Goal: Task Accomplishment & Management: Use online tool/utility

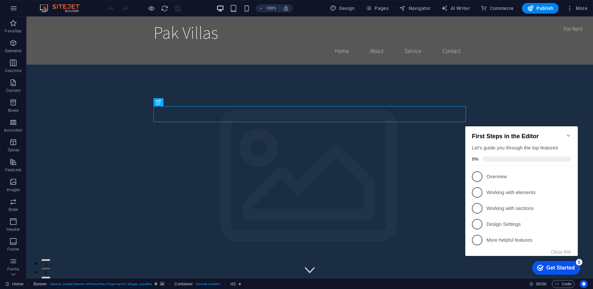
click at [562, 268] on div "Get Started" at bounding box center [560, 268] width 28 height 6
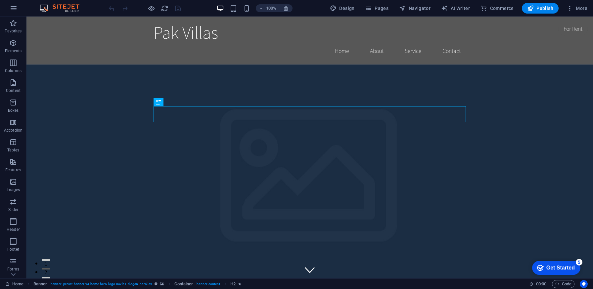
click at [562, 268] on div "Get Started" at bounding box center [560, 268] width 28 height 6
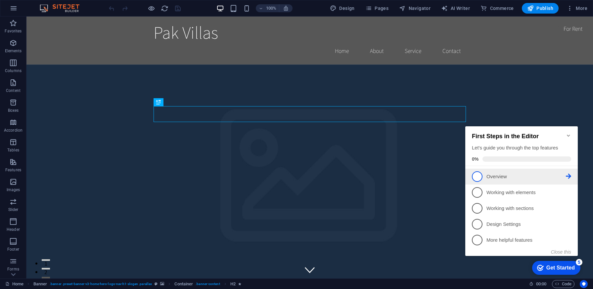
click at [503, 180] on link "1 Overview - incomplete" at bounding box center [521, 176] width 99 height 11
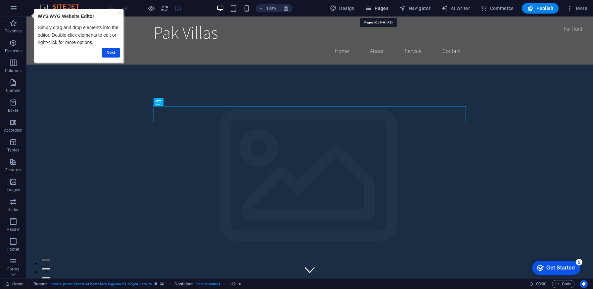
click at [0, 0] on span "Pages" at bounding box center [0, 0] width 0 height 0
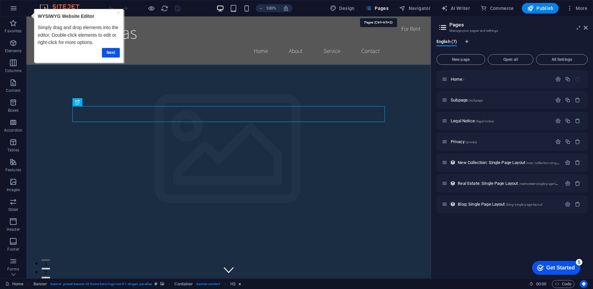
click at [0, 0] on span "Pages" at bounding box center [0, 0] width 0 height 0
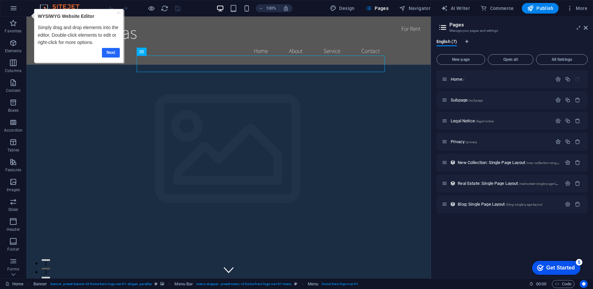
click at [116, 51] on link "Next" at bounding box center [111, 53] width 18 height 10
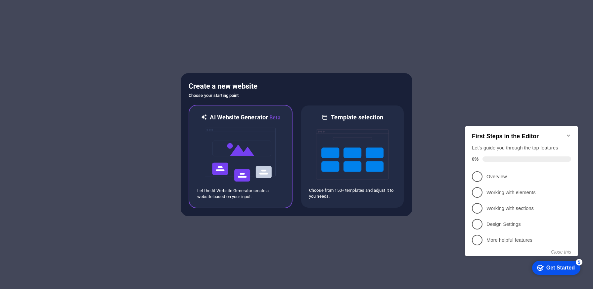
click at [252, 133] on img at bounding box center [240, 155] width 73 height 66
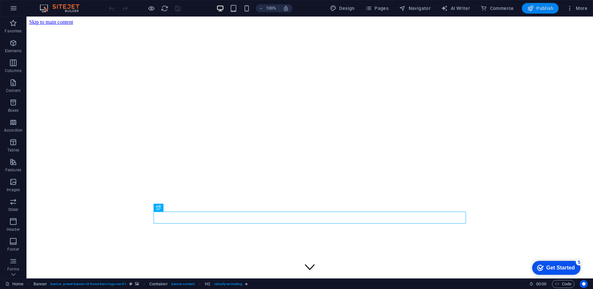
select select "px"
select select "200"
select select "px"
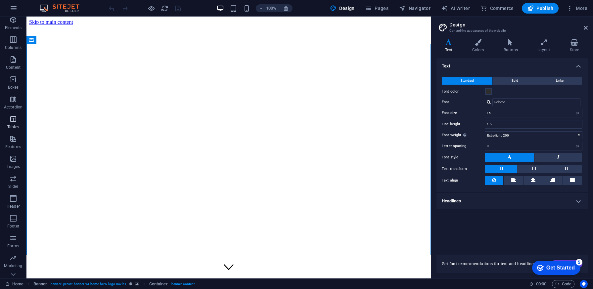
scroll to position [27, 0]
click at [14, 157] on icon "button" at bounding box center [13, 155] width 8 height 8
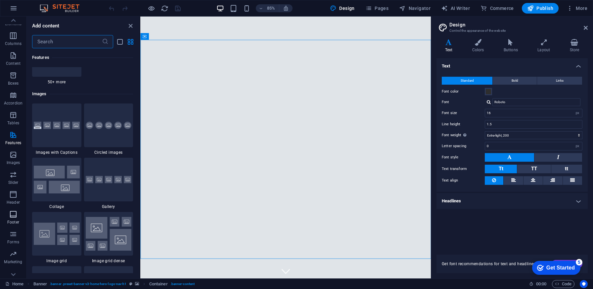
scroll to position [56, 0]
click at [0, 0] on span "Pages" at bounding box center [0, 0] width 0 height 0
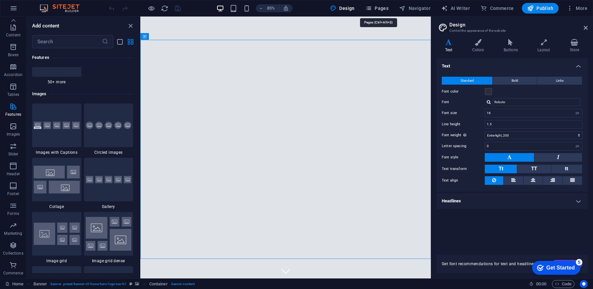
click at [0, 0] on span "Pages" at bounding box center [0, 0] width 0 height 0
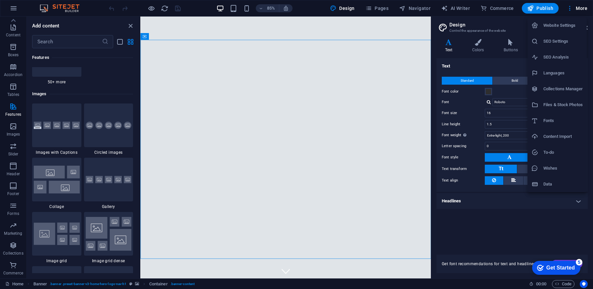
click at [557, 22] on h6 "Website Settings" at bounding box center [562, 26] width 39 height 8
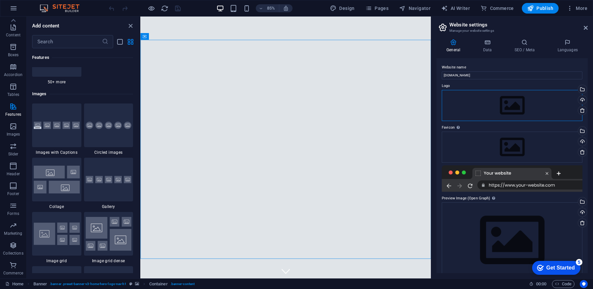
click at [518, 101] on div "Drag files here, click to choose files or select files from Files or our free s…" at bounding box center [512, 105] width 141 height 31
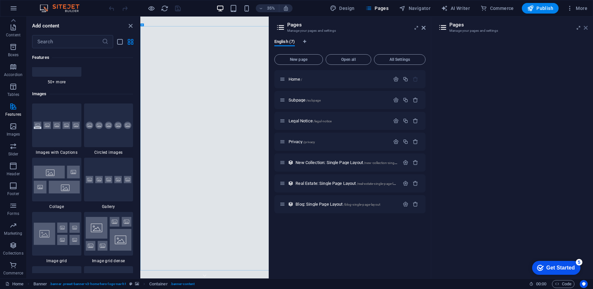
click at [586, 29] on icon at bounding box center [586, 27] width 4 height 5
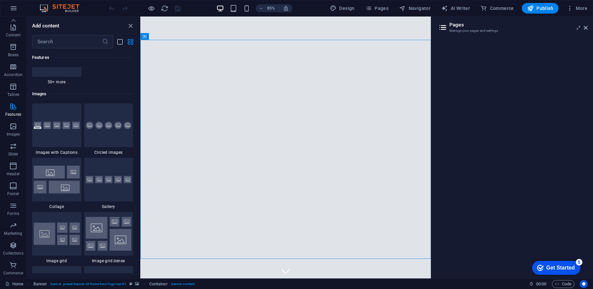
click at [463, 30] on h3 "Manage your pages and settings" at bounding box center [511, 31] width 125 height 6
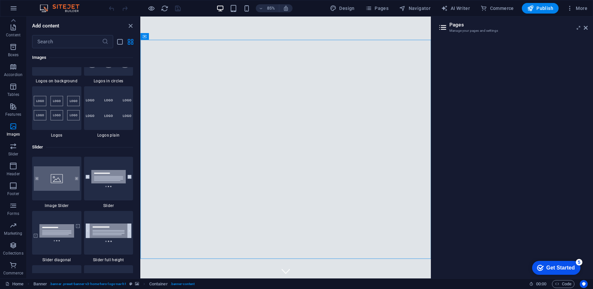
scroll to position [3665, 0]
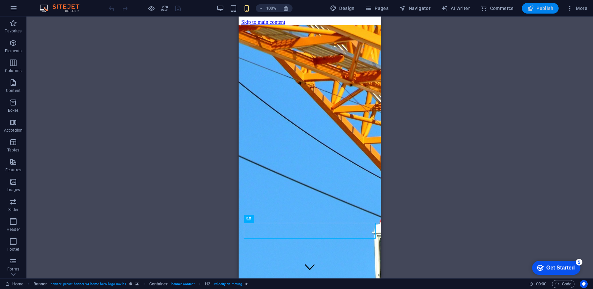
click at [541, 12] on button "Publish" at bounding box center [540, 8] width 37 height 11
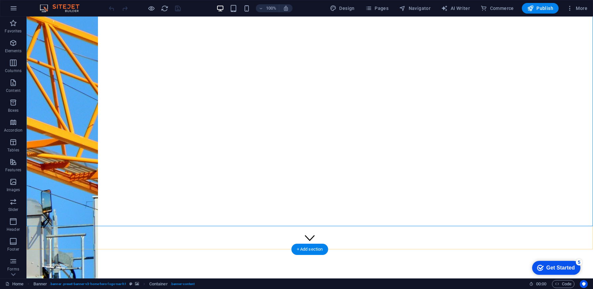
scroll to position [35, 0]
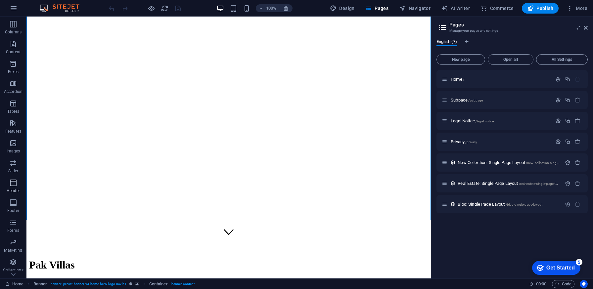
scroll to position [56, 0]
click at [486, 79] on p "Home /" at bounding box center [500, 79] width 99 height 4
click at [14, 128] on icon "button" at bounding box center [13, 126] width 8 height 8
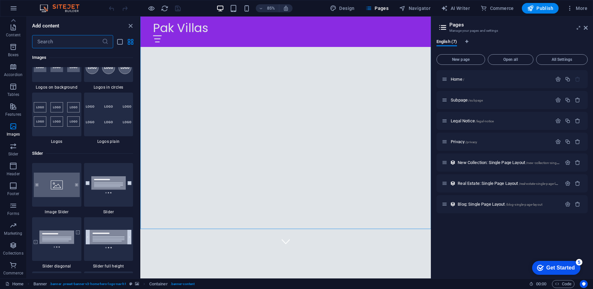
scroll to position [3658, 0]
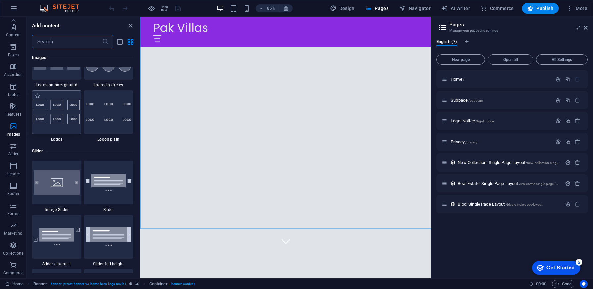
click at [61, 122] on div at bounding box center [56, 112] width 49 height 44
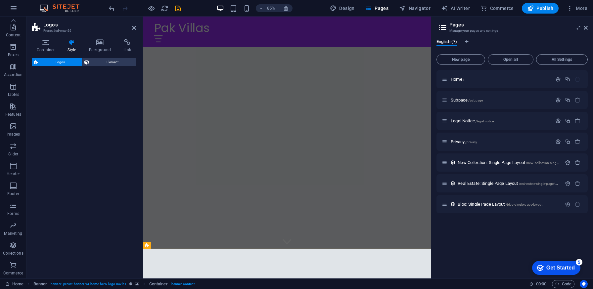
select select "rem"
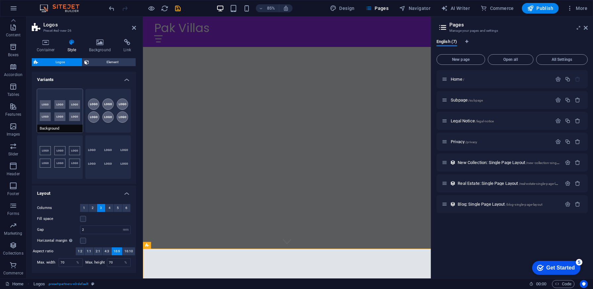
click at [63, 113] on button "Background" at bounding box center [60, 111] width 46 height 44
click at [100, 114] on button "Circle" at bounding box center [108, 111] width 46 height 44
type input "1"
type input "80"
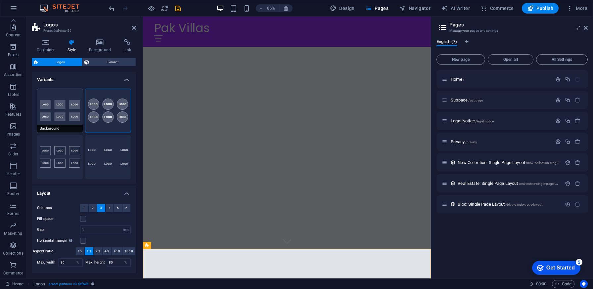
click at [60, 111] on button "Background" at bounding box center [60, 111] width 46 height 44
type input "2"
type input "70"
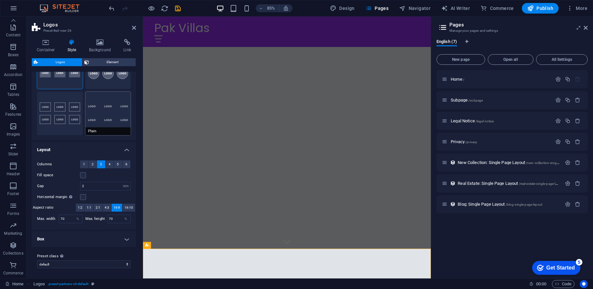
scroll to position [0, 0]
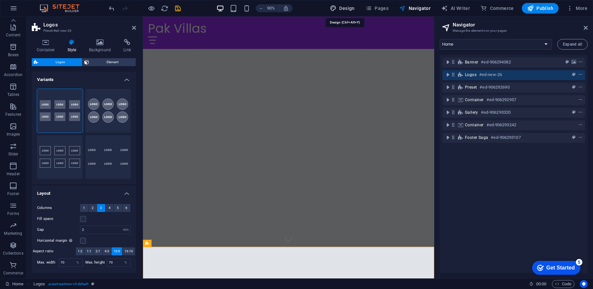
select select "px"
select select "200"
select select "px"
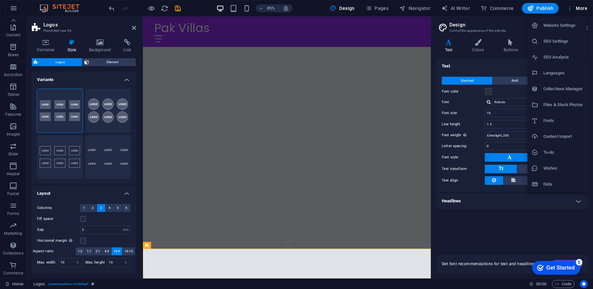
click at [572, 24] on h6 "Website Settings" at bounding box center [562, 26] width 39 height 8
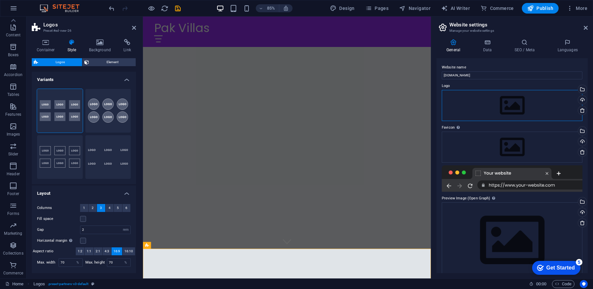
click at [533, 104] on div "Drag files here, click to choose files or select files from Files or our free s…" at bounding box center [512, 105] width 141 height 31
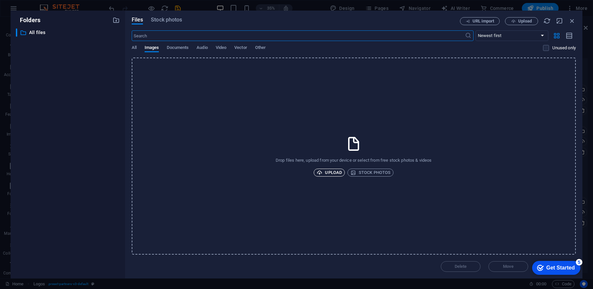
click at [333, 174] on span "Upload" at bounding box center [329, 173] width 25 height 8
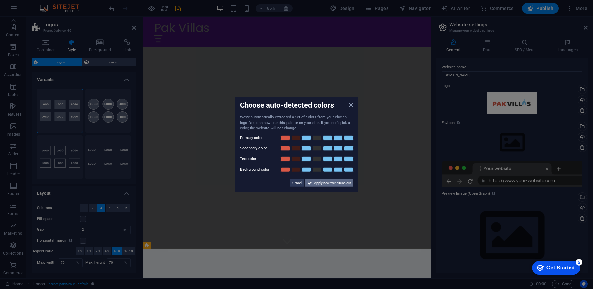
click at [315, 184] on span "Apply new website colors" at bounding box center [332, 183] width 37 height 8
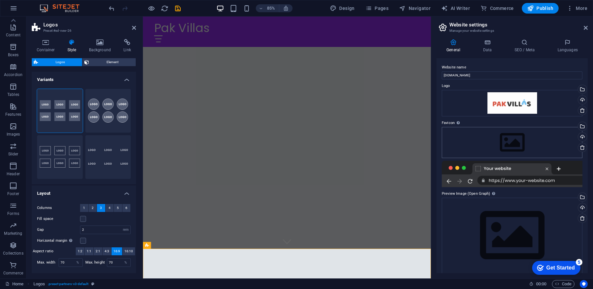
scroll to position [6, 0]
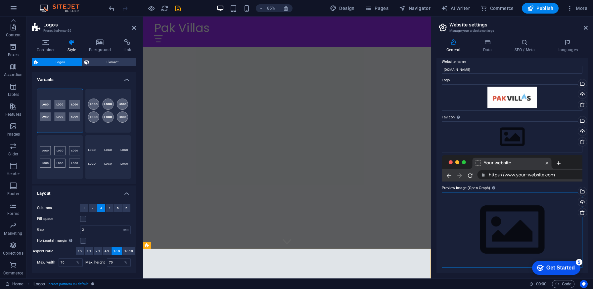
click at [468, 226] on div "Drag files here, click to choose files or select files from Files or our free s…" at bounding box center [512, 230] width 141 height 76
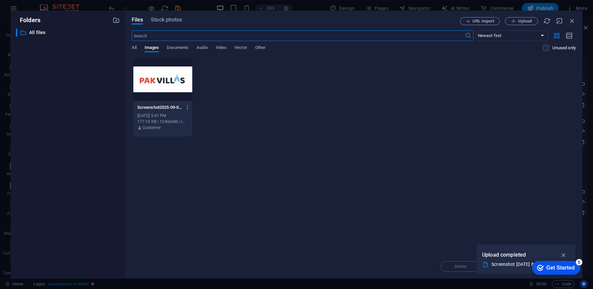
click at [161, 84] on div at bounding box center [162, 79] width 59 height 43
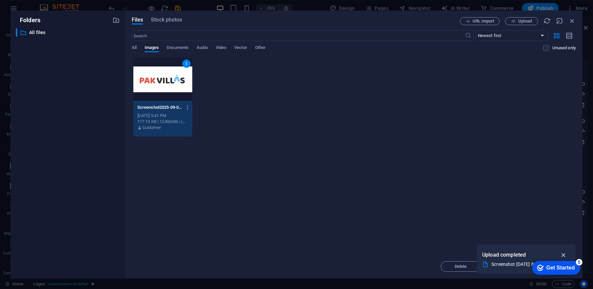
click at [564, 254] on icon "button" at bounding box center [564, 255] width 8 height 7
drag, startPoint x: 564, startPoint y: 265, endPoint x: 332, endPoint y: 189, distance: 244.2
click at [529, 258] on html "checkmark Get Started 5 First Steps in the Editor Let's guide you through the t…" at bounding box center [556, 268] width 55 height 20
click at [509, 266] on span "Move" at bounding box center [508, 267] width 11 height 4
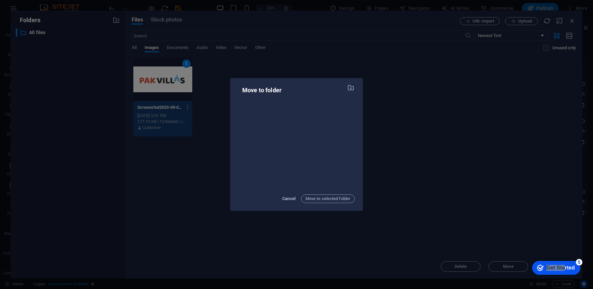
click at [289, 199] on span "Cancel" at bounding box center [288, 199] width 13 height 8
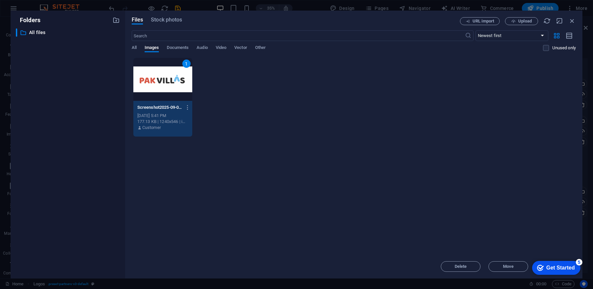
click at [578, 259] on div "5" at bounding box center [579, 262] width 7 height 7
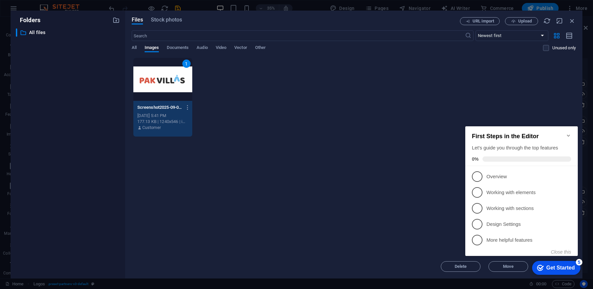
click at [348, 103] on div "1 Screenshot2025-09-04at8.36.25PM-Ly24S93ClpIqS4QGpTqcuw.png Screenshot2025-09-…" at bounding box center [354, 97] width 444 height 79
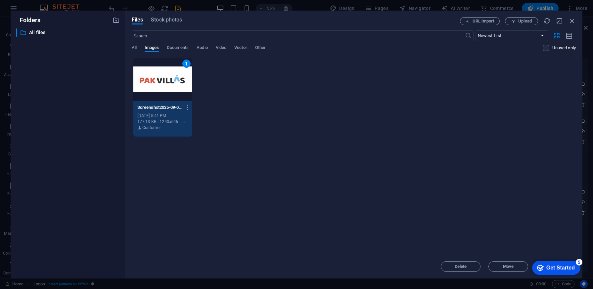
drag, startPoint x: 586, startPoint y: 132, endPoint x: 585, endPoint y: 107, distance: 25.2
click at [585, 107] on div "Folders ​ All files All files Files Stock photos URL import Upload ​ Newest fir…" at bounding box center [296, 144] width 593 height 289
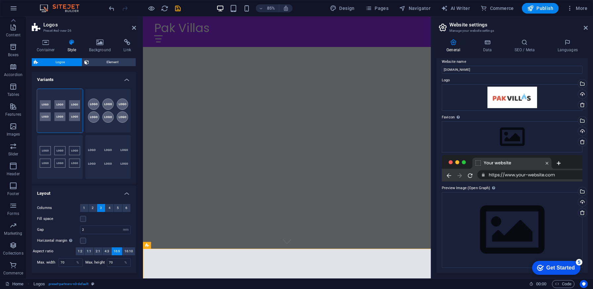
click at [577, 264] on div "5" at bounding box center [579, 262] width 7 height 7
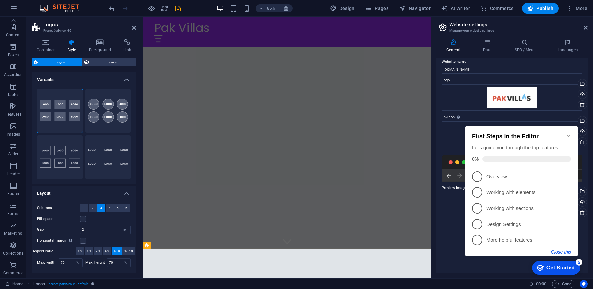
click at [566, 251] on button "Close this" at bounding box center [561, 252] width 20 height 5
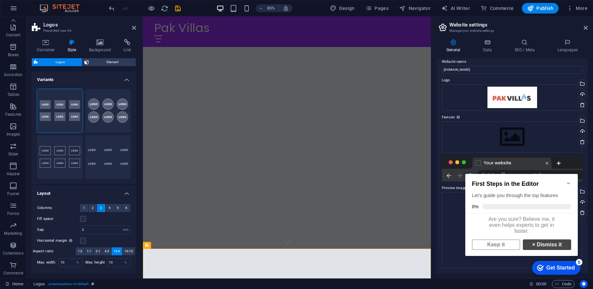
click at [553, 250] on link "× Dismiss it" at bounding box center [547, 245] width 48 height 11
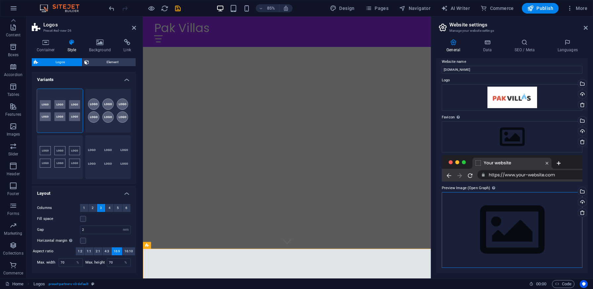
click at [512, 208] on div "Drag files here, click to choose files or select files from Files or our free s…" at bounding box center [512, 230] width 141 height 76
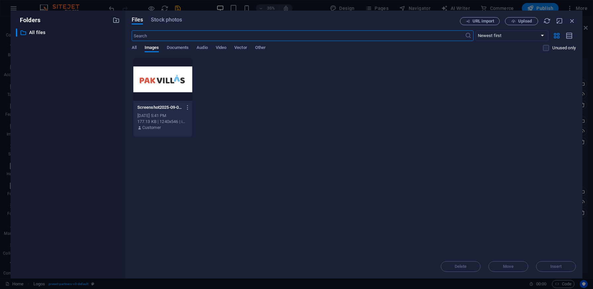
click at [158, 83] on div at bounding box center [162, 79] width 59 height 43
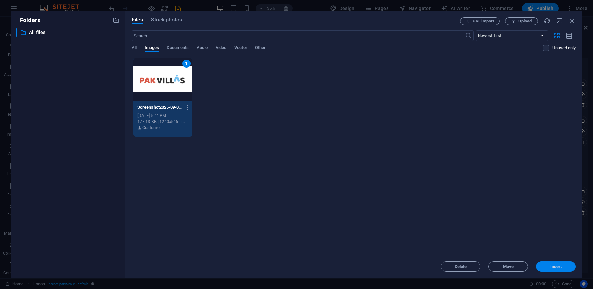
click at [550, 261] on button "Insert" at bounding box center [556, 266] width 40 height 11
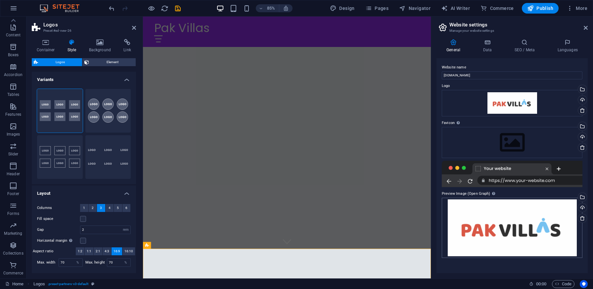
scroll to position [0, 0]
click at [485, 42] on icon at bounding box center [487, 42] width 29 height 7
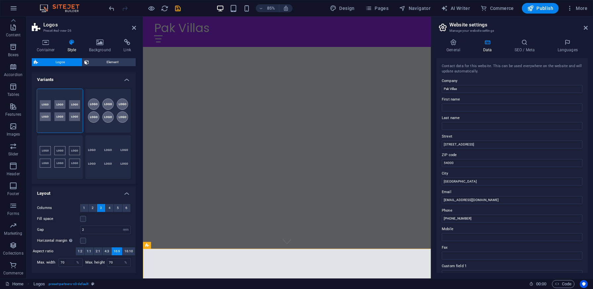
scroll to position [103, 0]
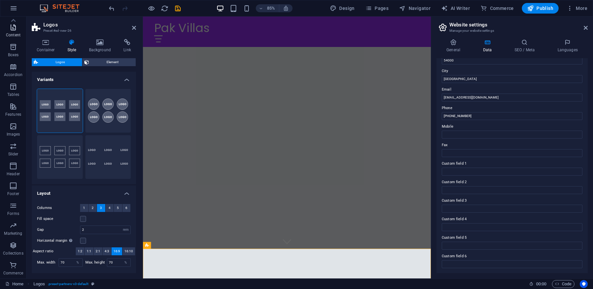
click at [12, 35] on p "Content" at bounding box center [13, 34] width 15 height 5
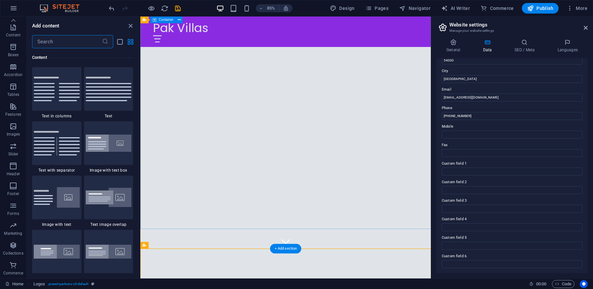
scroll to position [1158, 0]
select select "px"
select select "200"
select select "px"
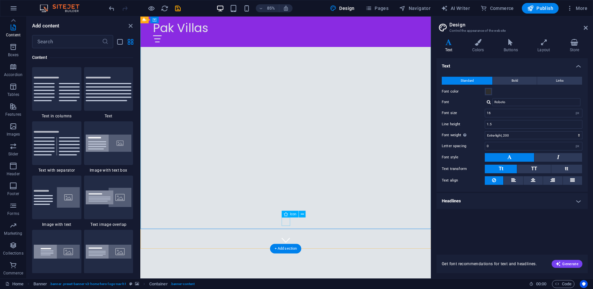
click at [310, 275] on figure at bounding box center [311, 280] width 10 height 10
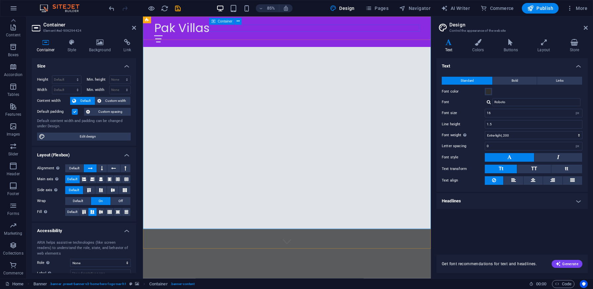
click at [244, 39] on div at bounding box center [312, 43] width 312 height 8
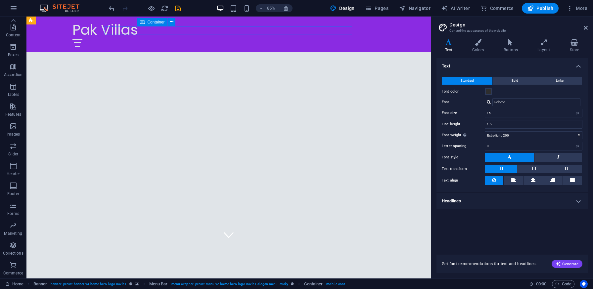
click at [182, 39] on div at bounding box center [228, 43] width 312 height 8
click at [115, 30] on div "Pak Villas" at bounding box center [228, 30] width 312 height 17
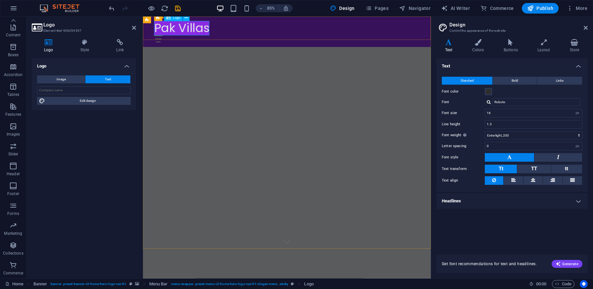
click at [176, 21] on div "Menu Bar Logo" at bounding box center [173, 17] width 39 height 7
click at [169, 19] on icon at bounding box center [168, 17] width 5 height 7
click at [173, 17] on span "Logo" at bounding box center [177, 17] width 8 height 3
click at [179, 26] on div "Pak Villas" at bounding box center [312, 30] width 312 height 17
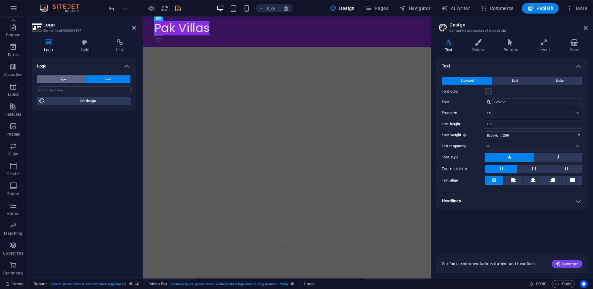
click at [61, 76] on span "Image" at bounding box center [61, 79] width 9 height 8
select select "DISABLED_OPTION_VALUE"
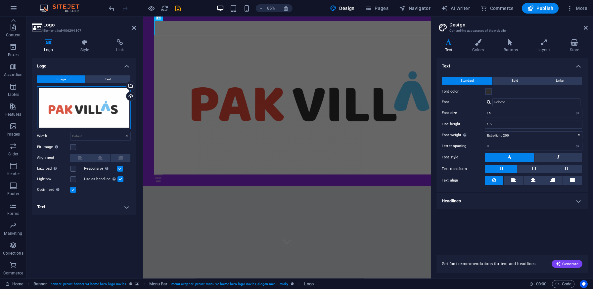
click at [92, 110] on div "Drag files here, click to choose files or select files from Files or our free s…" at bounding box center [84, 107] width 94 height 43
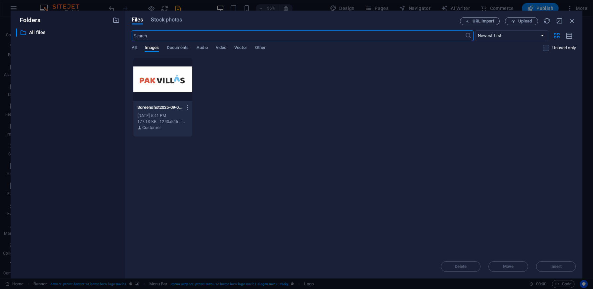
click at [167, 90] on div at bounding box center [162, 79] width 59 height 43
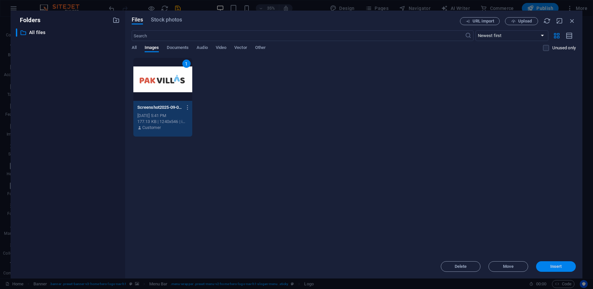
click at [569, 267] on span "Insert" at bounding box center [556, 267] width 34 height 4
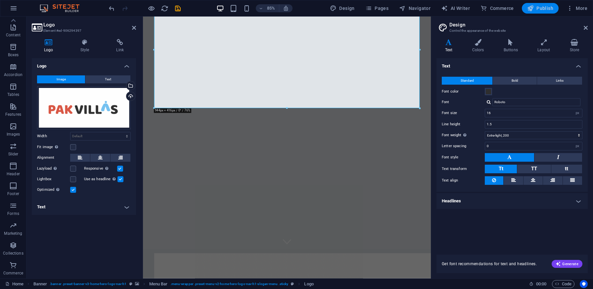
click at [535, 8] on span "Publish" at bounding box center [540, 8] width 26 height 7
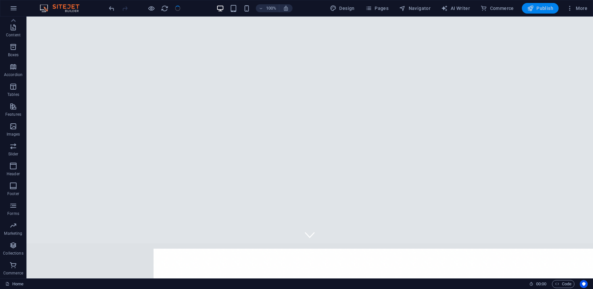
click at [541, 7] on span "Publish" at bounding box center [540, 8] width 26 height 7
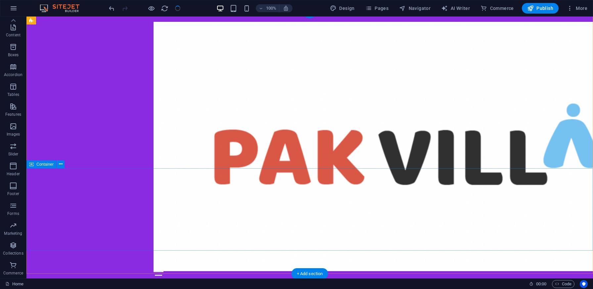
scroll to position [0, 0]
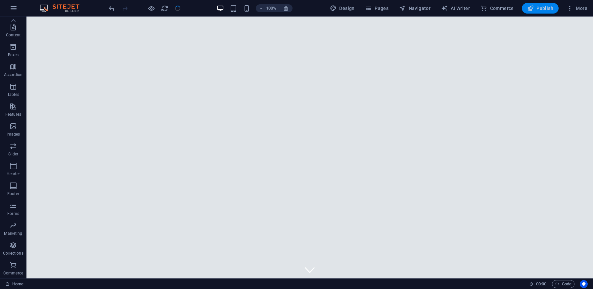
click at [545, 10] on span "Publish" at bounding box center [540, 8] width 26 height 7
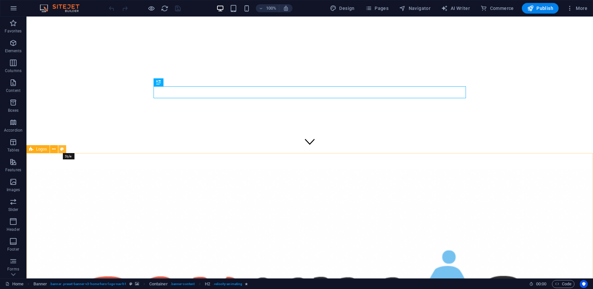
select select "rem"
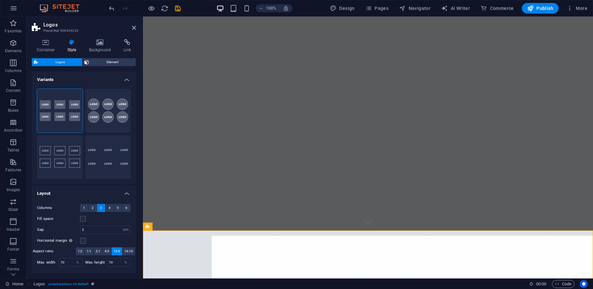
scroll to position [58, 0]
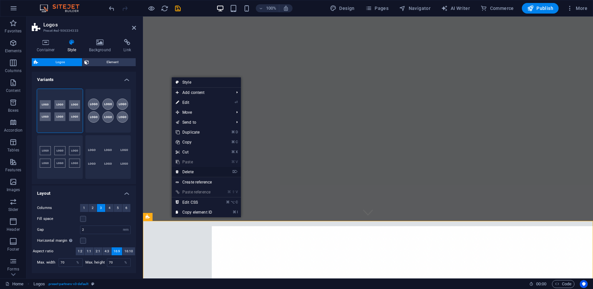
click at [199, 175] on link "⌦ Delete" at bounding box center [194, 172] width 44 height 10
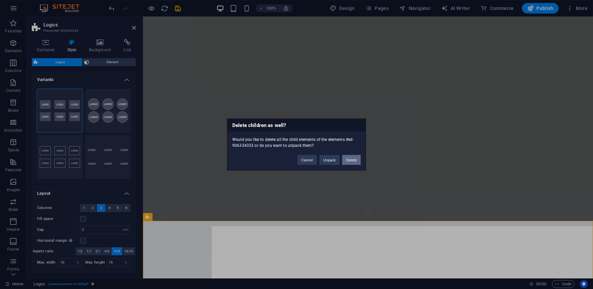
click at [351, 159] on button "Delete" at bounding box center [351, 160] width 19 height 10
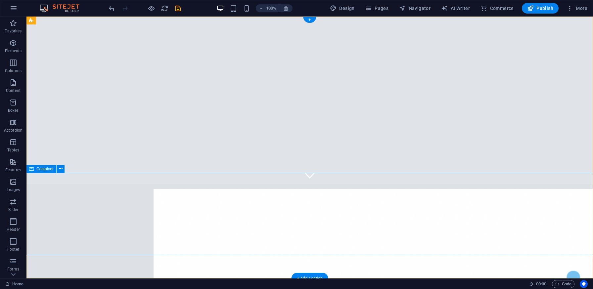
scroll to position [0, 0]
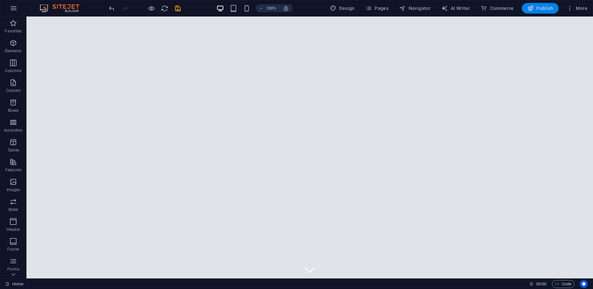
click at [0, 0] on button "Publish" at bounding box center [0, 0] width 0 height 0
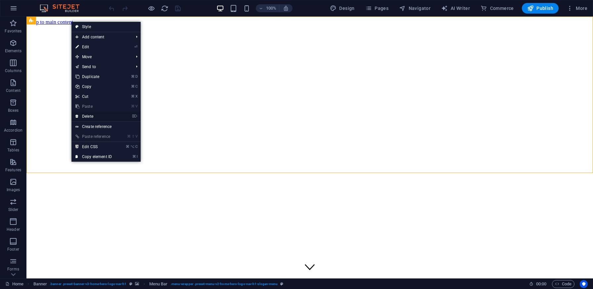
click at [89, 115] on link "⌦ Delete" at bounding box center [93, 117] width 44 height 10
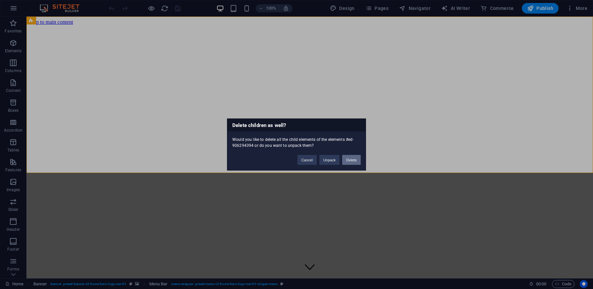
click at [353, 159] on button "Delete" at bounding box center [351, 160] width 19 height 10
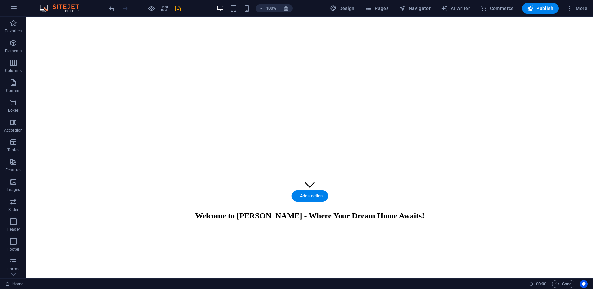
scroll to position [95, 0]
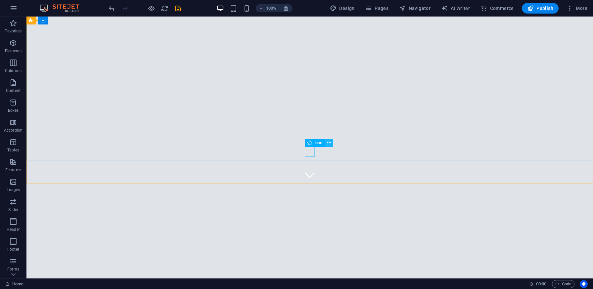
click at [329, 142] on icon at bounding box center [329, 143] width 4 height 7
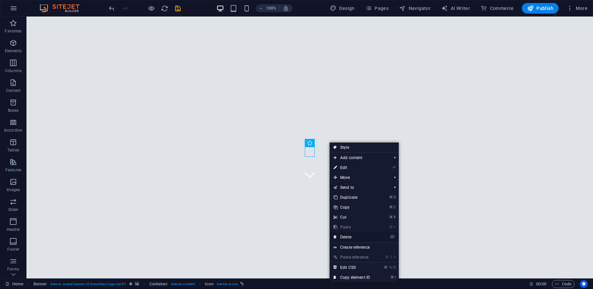
click at [349, 238] on link "⌦ Delete" at bounding box center [352, 237] width 44 height 10
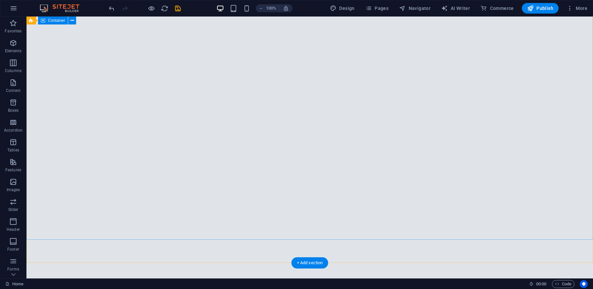
scroll to position [0, 0]
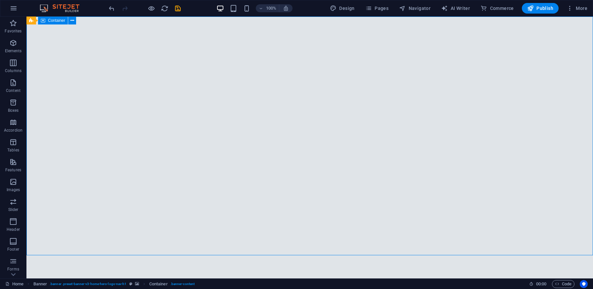
click at [0, 0] on div "Container" at bounding box center [0, 0] width 0 height 0
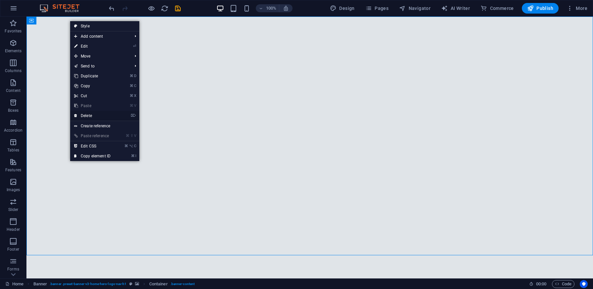
click at [94, 115] on link "⌦ Delete" at bounding box center [92, 116] width 44 height 10
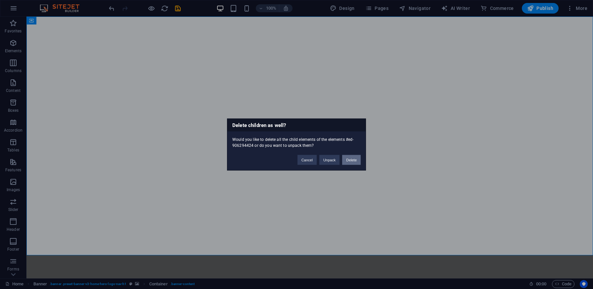
click at [347, 160] on button "Delete" at bounding box center [351, 160] width 19 height 10
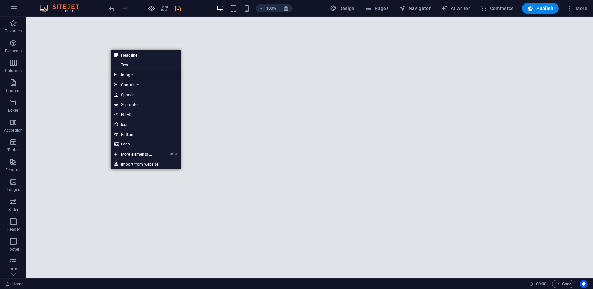
click at [137, 76] on link "Image" at bounding box center [146, 75] width 70 height 10
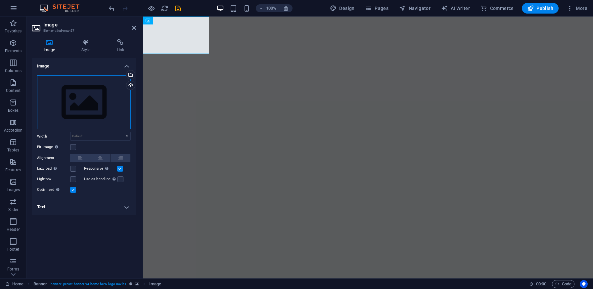
click at [82, 108] on div "Drag files here, click to choose files or select files from Files or our free s…" at bounding box center [84, 102] width 94 height 54
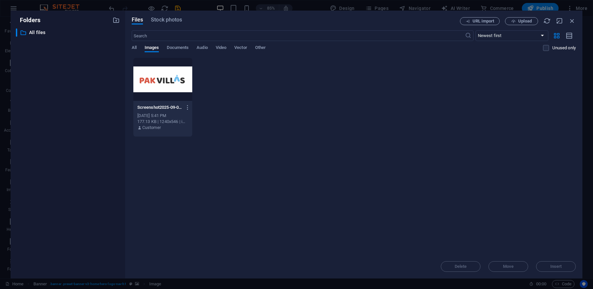
click at [156, 83] on div at bounding box center [162, 79] width 59 height 43
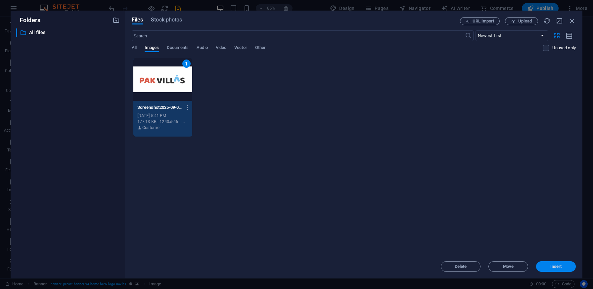
click at [555, 271] on button "Insert" at bounding box center [556, 266] width 40 height 11
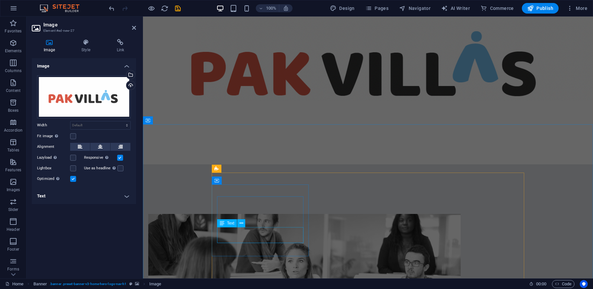
scroll to position [328, 0]
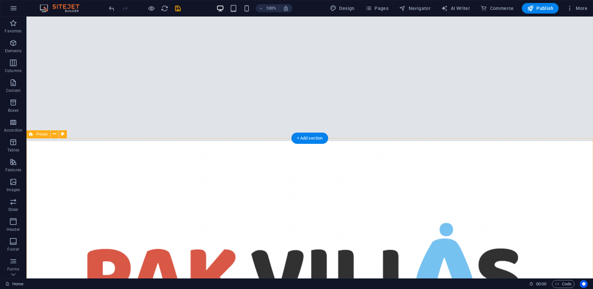
scroll to position [152, 0]
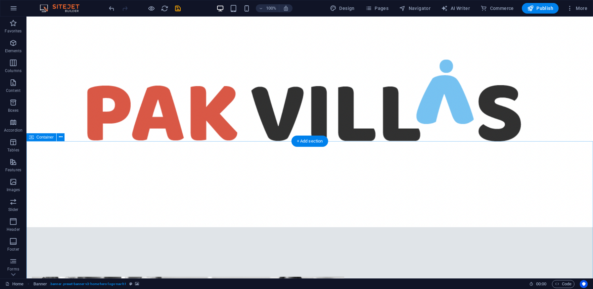
scroll to position [322, 0]
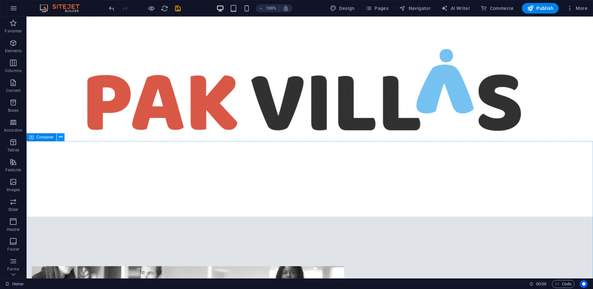
click at [61, 137] on icon at bounding box center [61, 137] width 4 height 7
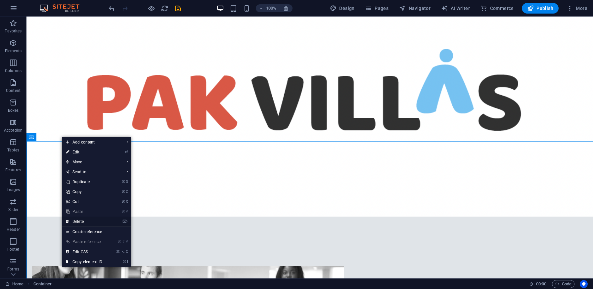
click at [78, 219] on link "⌦ Delete" at bounding box center [84, 222] width 44 height 10
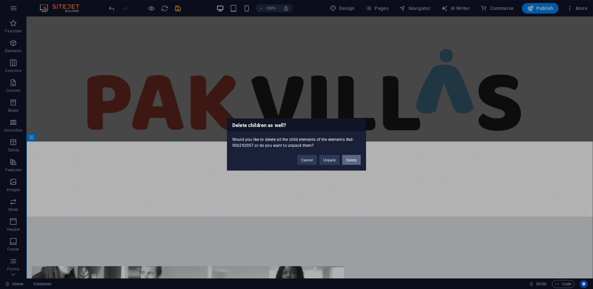
click at [353, 160] on button "Delete" at bounding box center [351, 160] width 19 height 10
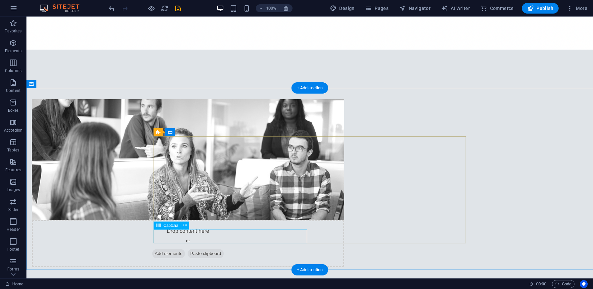
scroll to position [486, 0]
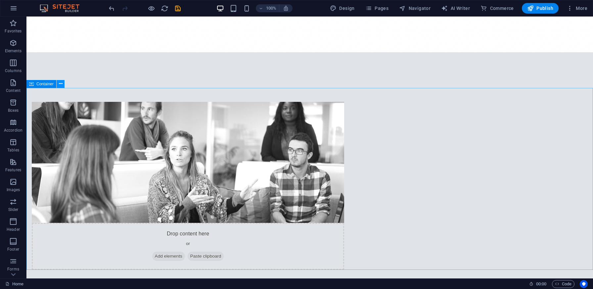
click at [62, 83] on icon at bounding box center [61, 83] width 4 height 7
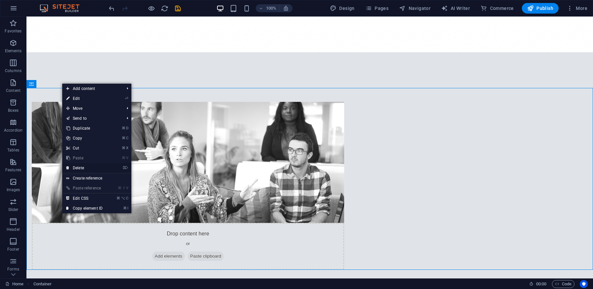
click at [85, 166] on link "⌦ Delete" at bounding box center [84, 168] width 44 height 10
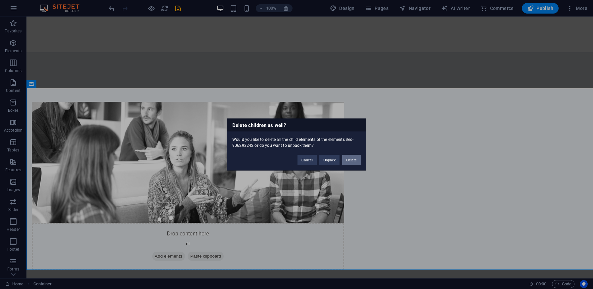
click at [356, 162] on button "Delete" at bounding box center [351, 160] width 19 height 10
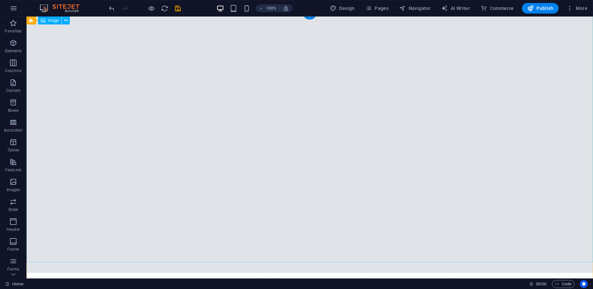
scroll to position [0, 0]
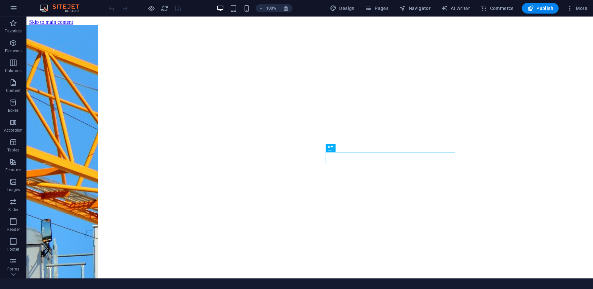
scroll to position [174, 0]
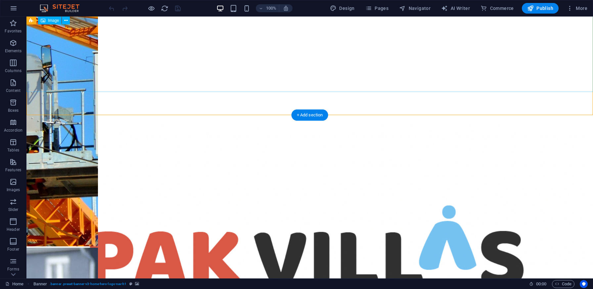
scroll to position [0, 0]
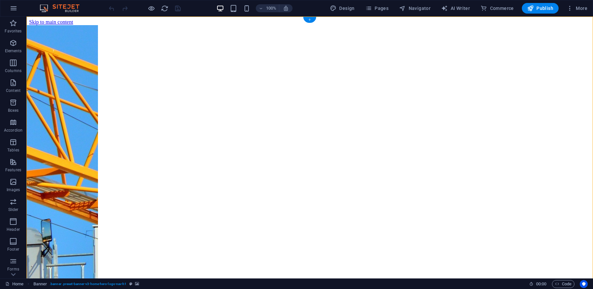
click at [307, 19] on div "+" at bounding box center [309, 20] width 13 height 6
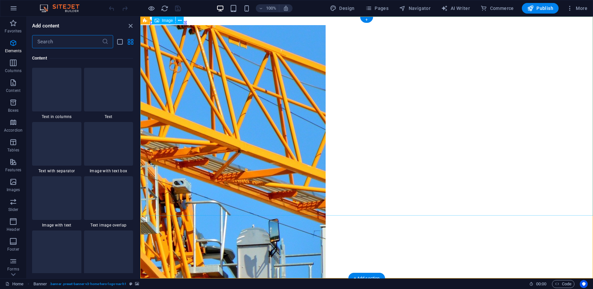
scroll to position [1158, 0]
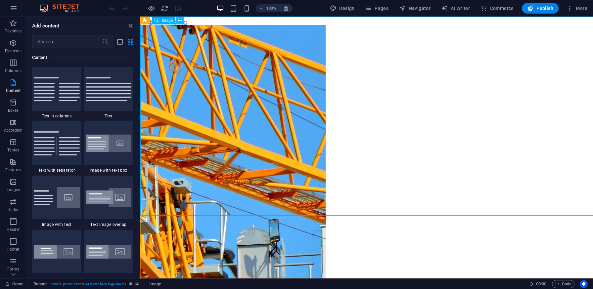
click at [179, 20] on icon at bounding box center [180, 20] width 4 height 7
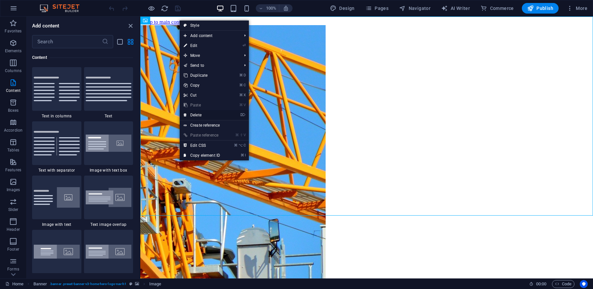
click at [198, 112] on link "⌦ Delete" at bounding box center [202, 115] width 44 height 10
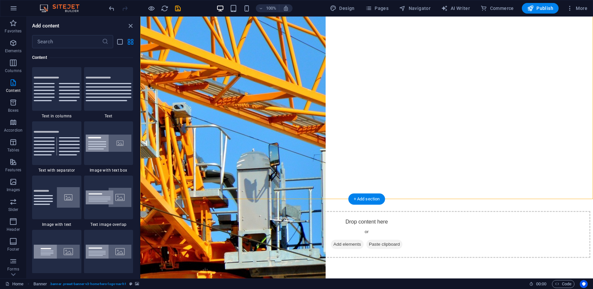
scroll to position [79, 0]
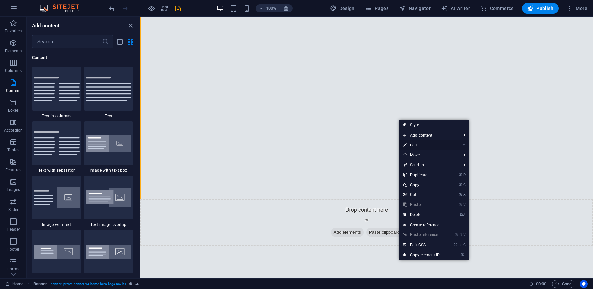
click at [421, 144] on link "⏎ Edit" at bounding box center [421, 145] width 44 height 10
select select "vh"
select select "header"
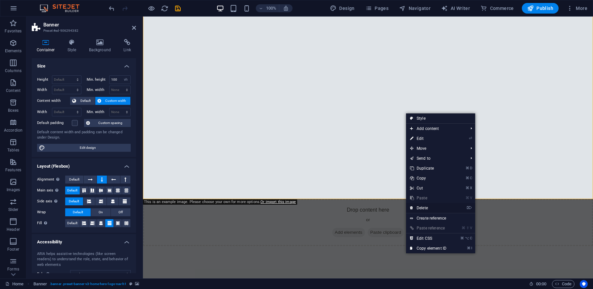
click at [432, 208] on link "⌦ Delete" at bounding box center [428, 208] width 44 height 10
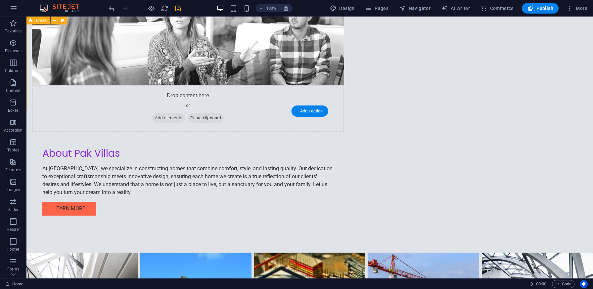
scroll to position [0, 0]
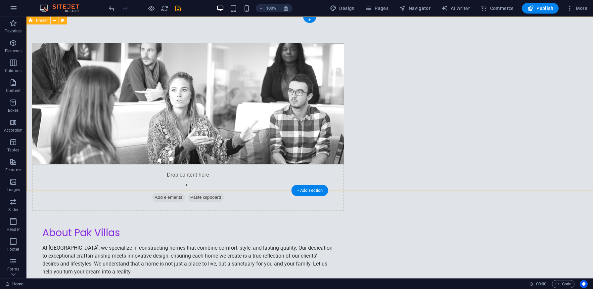
click at [105, 97] on div "Drop content here or Add elements Paste clipboard About Pak Villas At Pak Villa…" at bounding box center [309, 175] width 567 height 316
click at [307, 19] on div "+" at bounding box center [309, 20] width 13 height 6
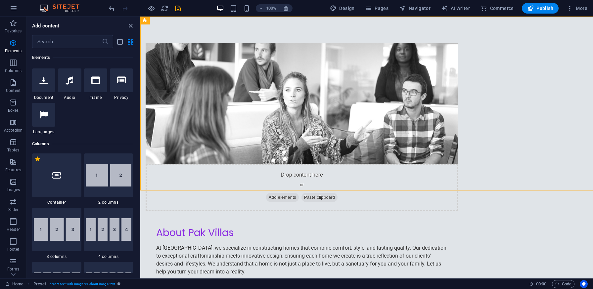
scroll to position [244, 0]
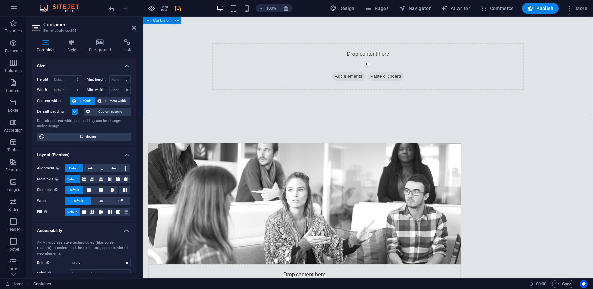
click at [350, 75] on span "Add elements" at bounding box center [348, 76] width 33 height 9
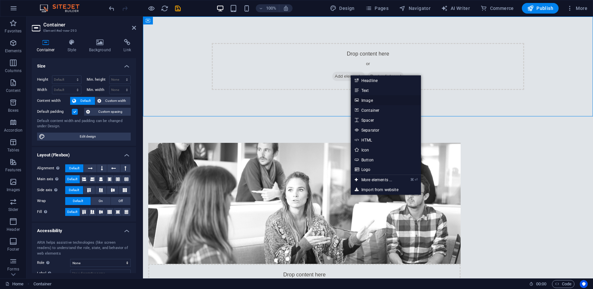
click at [377, 99] on link "Image" at bounding box center [386, 100] width 70 height 10
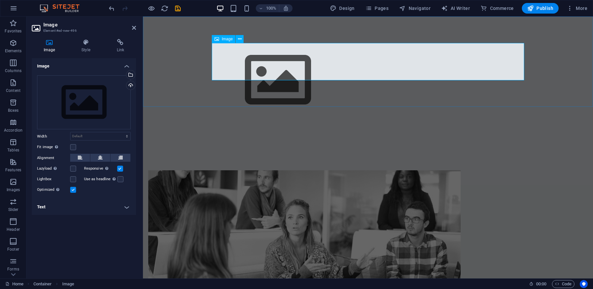
click at [251, 64] on figure at bounding box center [368, 80] width 312 height 74
click at [227, 38] on span "Image" at bounding box center [227, 39] width 11 height 4
click at [244, 38] on button at bounding box center [240, 39] width 8 height 8
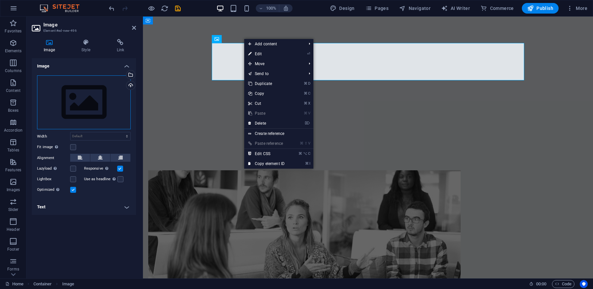
click at [69, 111] on div "Drag files here, click to choose files or select files from Files or our free s…" at bounding box center [84, 102] width 94 height 54
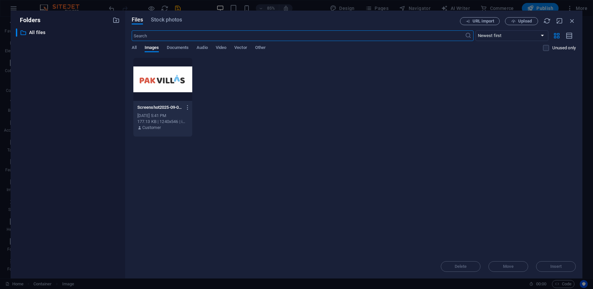
click at [154, 93] on div at bounding box center [162, 79] width 59 height 43
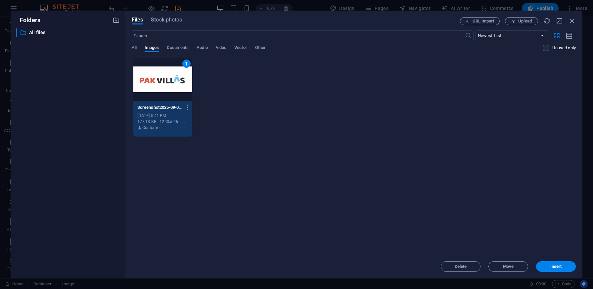
click at [157, 83] on div "1" at bounding box center [162, 79] width 59 height 43
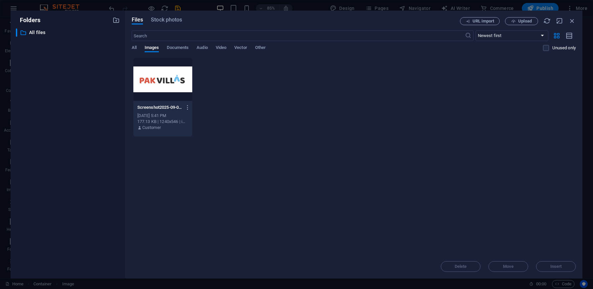
click at [168, 81] on div at bounding box center [162, 79] width 59 height 43
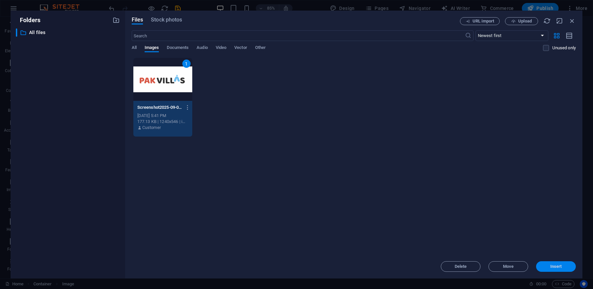
click at [551, 265] on span "Insert" at bounding box center [556, 267] width 12 height 4
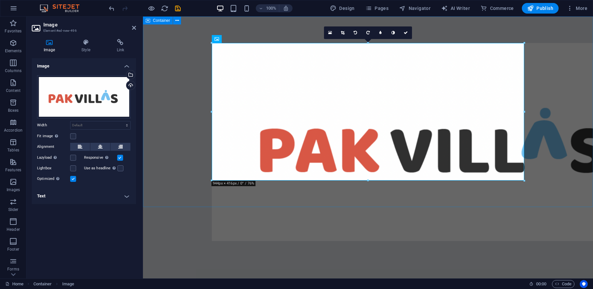
click at [544, 68] on div at bounding box center [368, 142] width 450 height 251
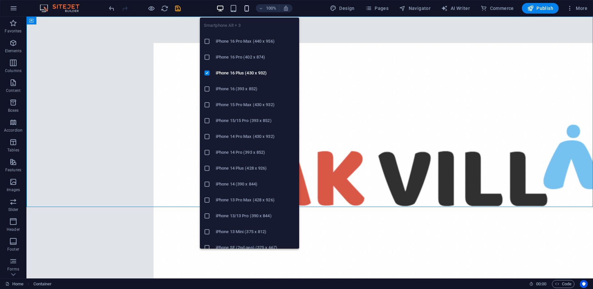
click at [247, 5] on icon "button" at bounding box center [247, 9] width 8 height 8
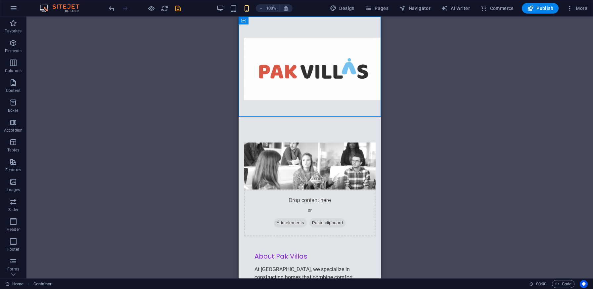
click at [435, 111] on div "Drag here to replace the existing content. Press “Ctrl” if you want to create a…" at bounding box center [309, 148] width 567 height 262
click at [460, 144] on div "Drag here to replace the existing content. Press “Ctrl” if you want to create a…" at bounding box center [309, 148] width 567 height 262
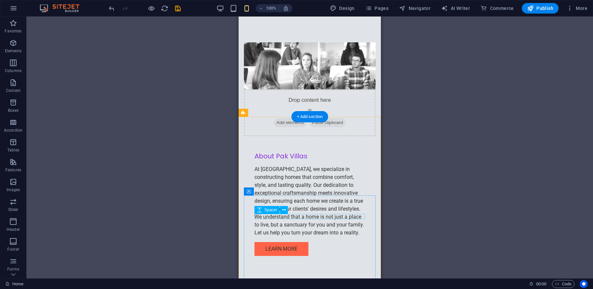
scroll to position [0, 0]
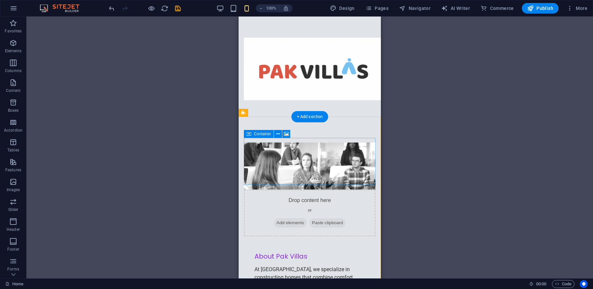
click at [309, 190] on div "Drop content here or Add elements Paste clipboard" at bounding box center [310, 213] width 132 height 47
click at [304, 218] on span "Add elements" at bounding box center [290, 222] width 33 height 9
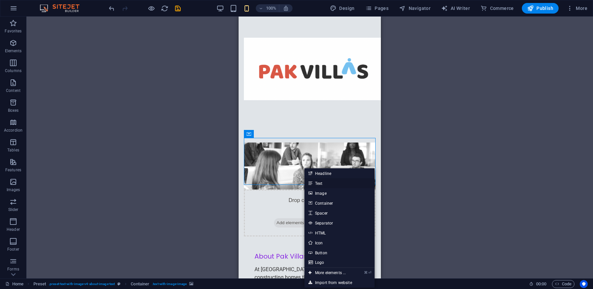
click at [328, 185] on link "Text" at bounding box center [339, 183] width 70 height 10
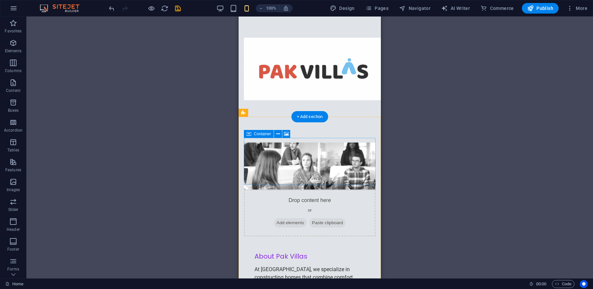
click at [282, 218] on span "Add elements" at bounding box center [290, 222] width 33 height 9
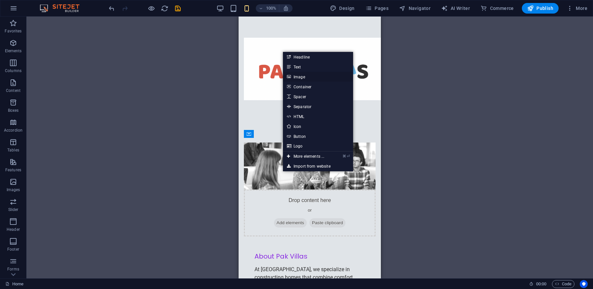
click at [304, 77] on link "Image" at bounding box center [318, 77] width 70 height 10
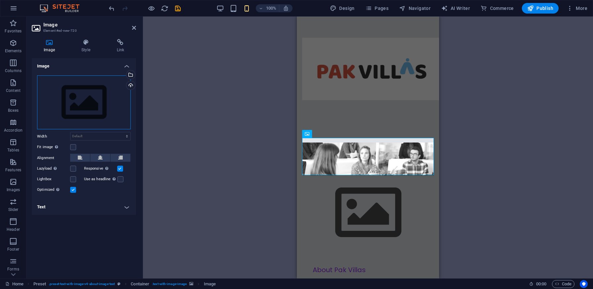
click at [55, 105] on div "Drag files here, click to choose files or select files from Files or our free s…" at bounding box center [84, 102] width 94 height 54
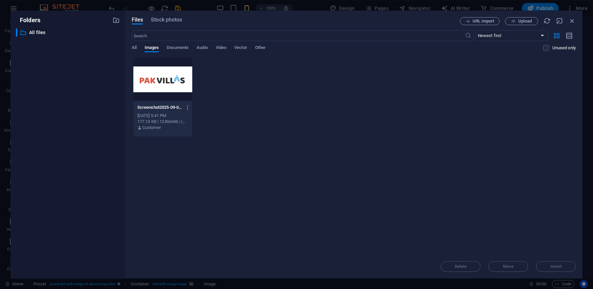
click at [145, 83] on div at bounding box center [162, 79] width 59 height 43
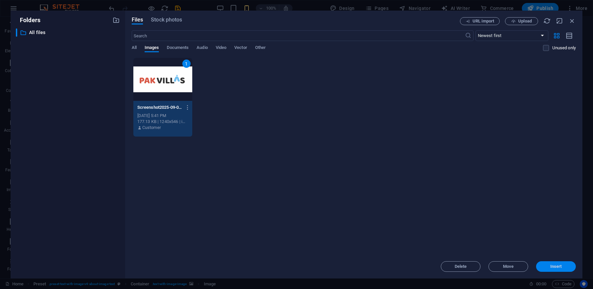
click at [560, 268] on span "Insert" at bounding box center [556, 267] width 12 height 4
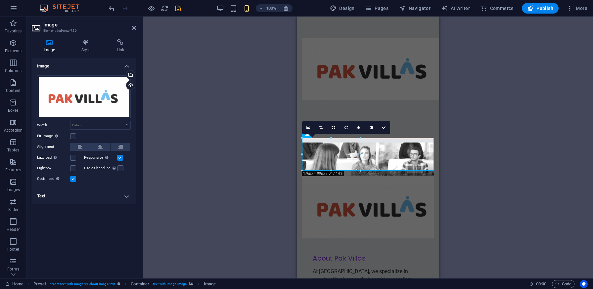
click at [189, 115] on div "H2 Preset Container Banner Banner Image Gallery Gallery Gallery Text Container …" at bounding box center [368, 148] width 450 height 262
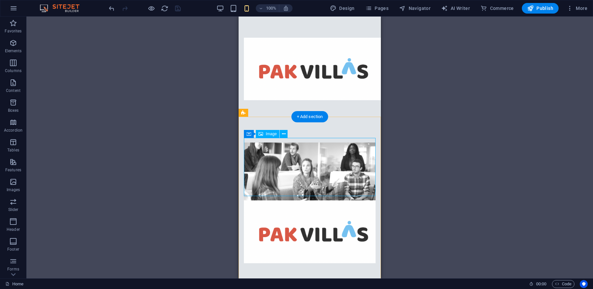
click at [323, 201] on figure at bounding box center [310, 232] width 132 height 63
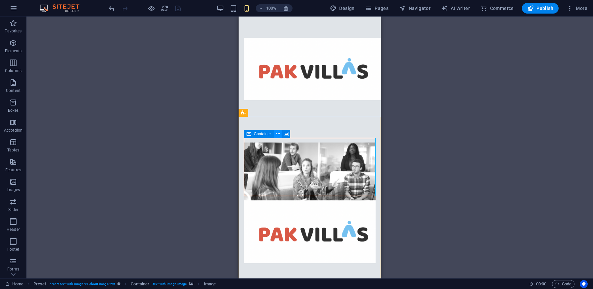
click at [277, 135] on icon at bounding box center [278, 134] width 4 height 7
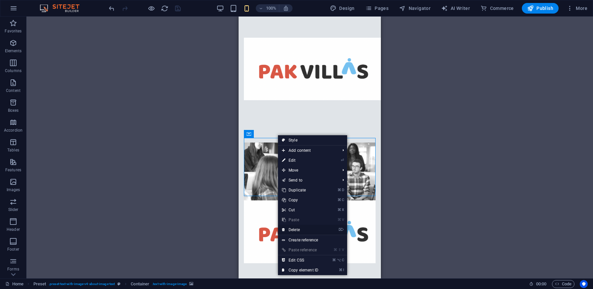
click at [294, 230] on link "⌦ Delete" at bounding box center [300, 230] width 44 height 10
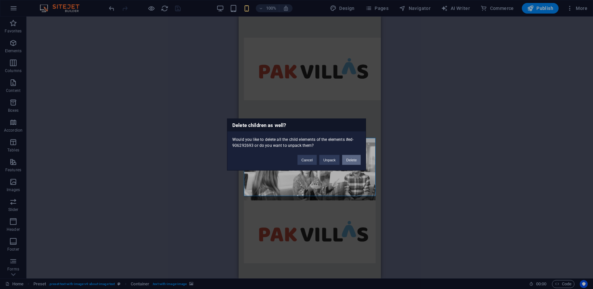
click at [350, 160] on button "Delete" at bounding box center [351, 160] width 19 height 10
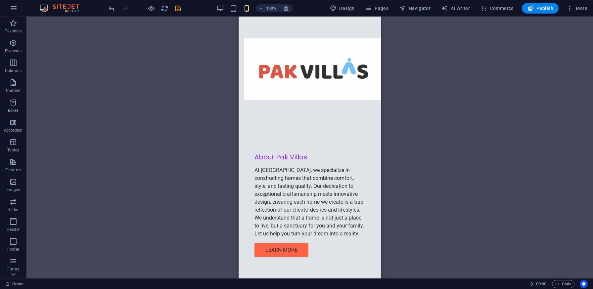
click at [425, 109] on div "Drag here to replace the existing content. Press “Ctrl” if you want to create a…" at bounding box center [309, 148] width 567 height 262
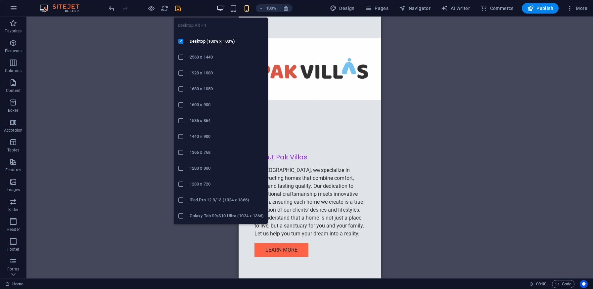
click at [224, 7] on icon "button" at bounding box center [220, 9] width 8 height 8
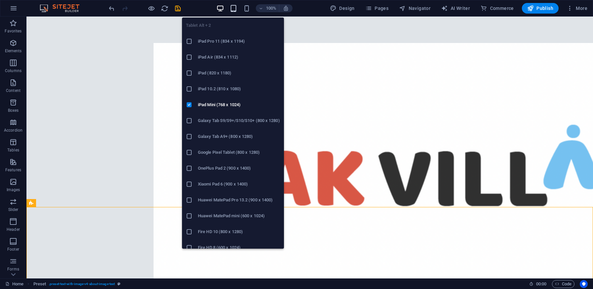
click at [236, 8] on icon "button" at bounding box center [234, 9] width 8 height 8
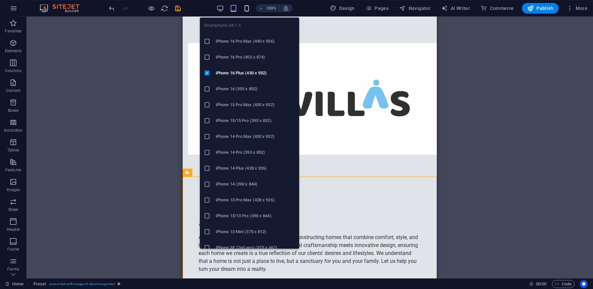
click at [246, 10] on icon "button" at bounding box center [247, 9] width 8 height 8
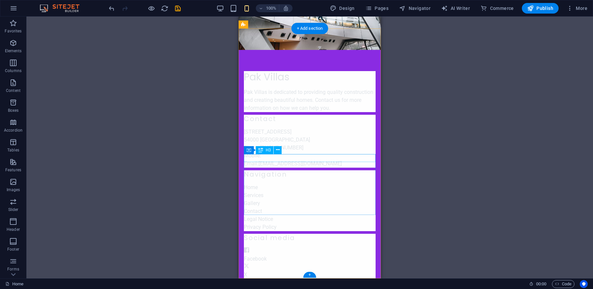
scroll to position [540, 0]
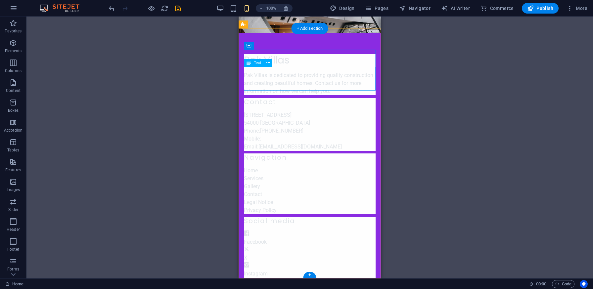
click at [296, 79] on div "Pak Villas is dedicated to providing quality construction and creating beautifu…" at bounding box center [310, 83] width 132 height 24
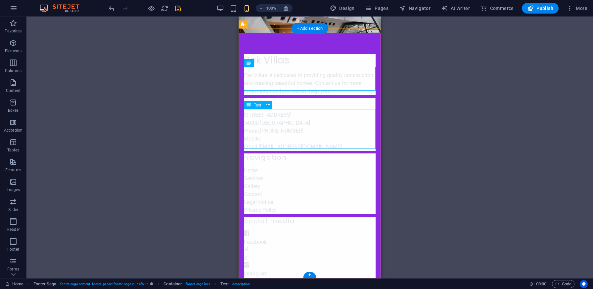
click at [316, 126] on div "[STREET_ADDRESS] Phone: [PHONE_NUMBER] Mobile: Email: [EMAIL_ADDRESS][DOMAIN_NA…" at bounding box center [310, 131] width 132 height 40
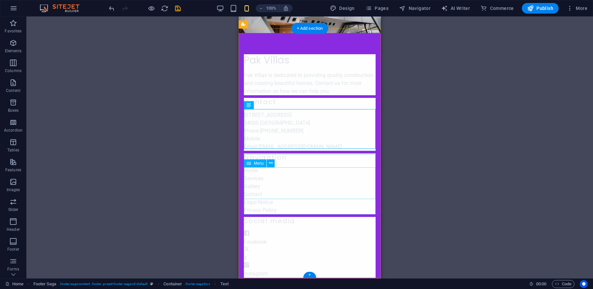
click at [281, 183] on nav "Home Services Gallery Contact" at bounding box center [310, 183] width 132 height 32
select select
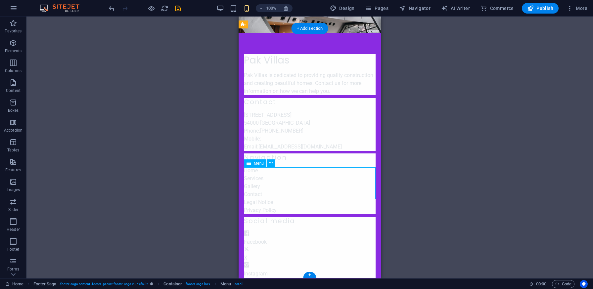
select select
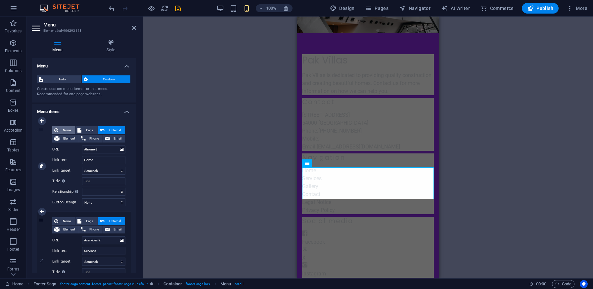
click at [62, 126] on span "None" at bounding box center [66, 130] width 13 height 8
select select
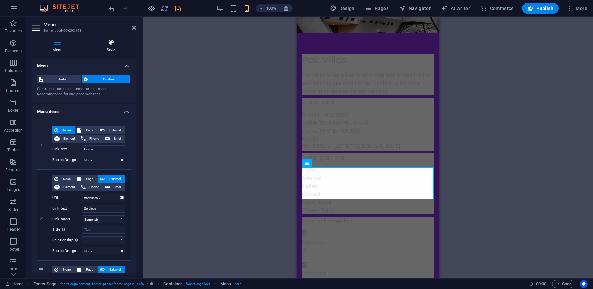
click at [112, 46] on h4 "Style" at bounding box center [111, 46] width 50 height 14
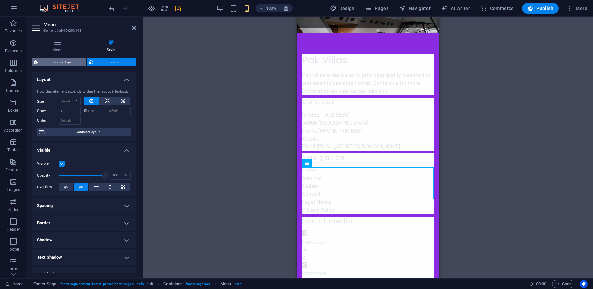
click at [60, 59] on span "Footer Saga" at bounding box center [62, 62] width 44 height 8
select select "rem"
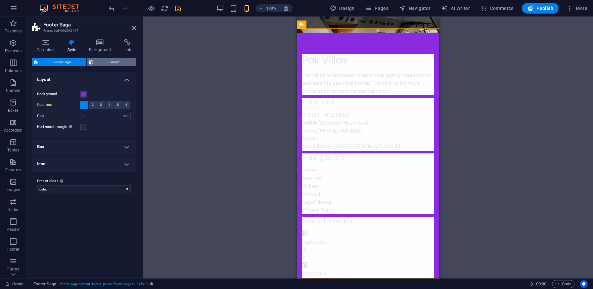
click at [87, 61] on button "Element" at bounding box center [111, 62] width 49 height 8
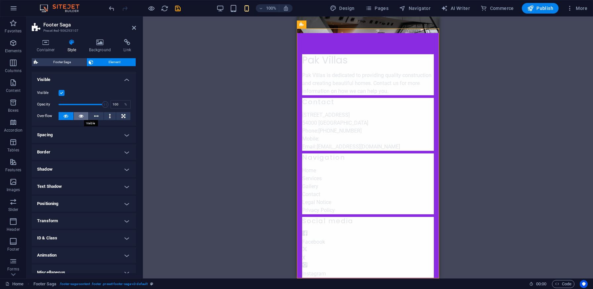
click at [79, 115] on icon at bounding box center [81, 116] width 5 height 8
click at [232, 113] on div "Drag here to replace the existing content. Press “Ctrl” if you want to create a…" at bounding box center [368, 148] width 450 height 262
click at [351, 77] on div "Pak Villas is dedicated to providing quality construction and creating beautifu…" at bounding box center [368, 83] width 132 height 24
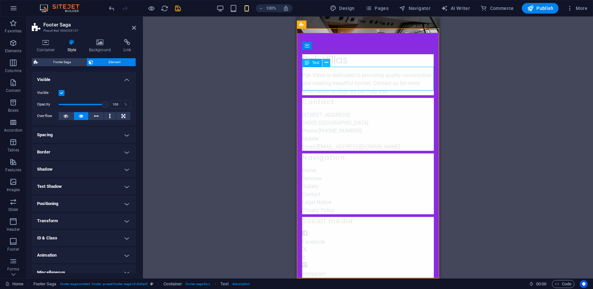
click at [326, 65] on icon at bounding box center [327, 62] width 4 height 7
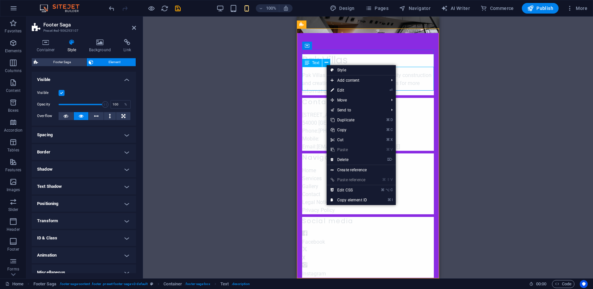
click at [314, 64] on span "Text" at bounding box center [315, 63] width 7 height 4
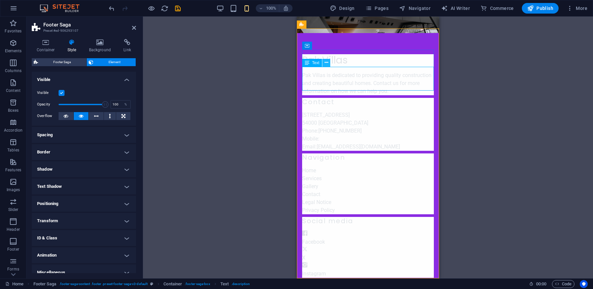
click at [327, 65] on icon at bounding box center [327, 62] width 4 height 7
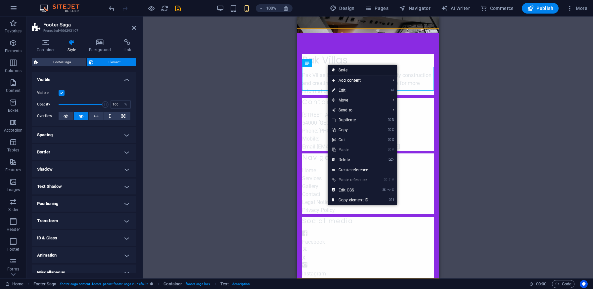
click at [337, 70] on link "Style" at bounding box center [362, 70] width 69 height 10
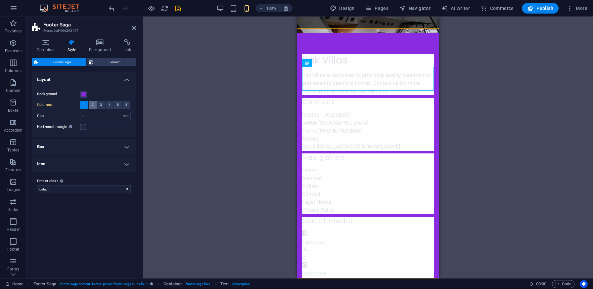
click at [93, 106] on span "2" at bounding box center [93, 105] width 2 height 8
click at [85, 93] on span at bounding box center [83, 94] width 5 height 5
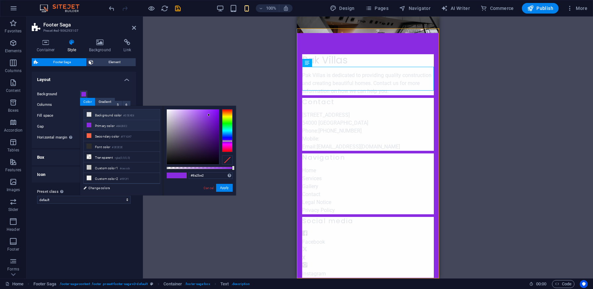
click at [96, 115] on li "Background color #E0E4E8" at bounding box center [122, 115] width 76 height 11
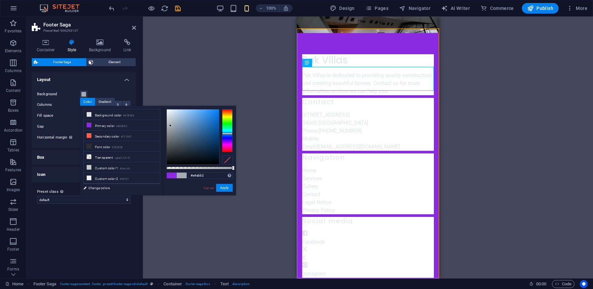
click at [170, 126] on div at bounding box center [193, 137] width 52 height 55
click at [169, 116] on div at bounding box center [193, 137] width 52 height 55
click at [223, 187] on button "Apply" at bounding box center [224, 188] width 17 height 8
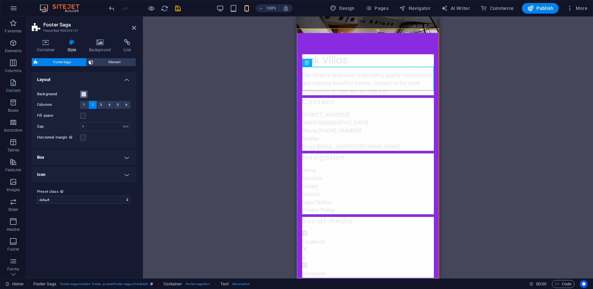
click at [82, 94] on span at bounding box center [83, 94] width 5 height 5
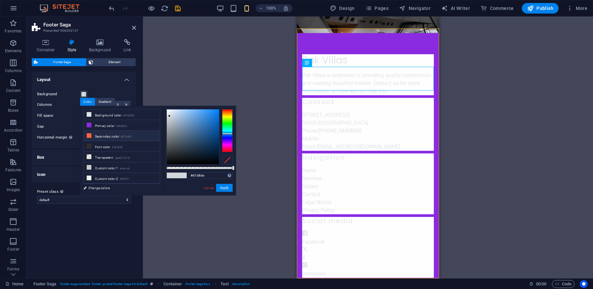
click at [105, 136] on li "Secondary color #FF6347" at bounding box center [122, 136] width 76 height 11
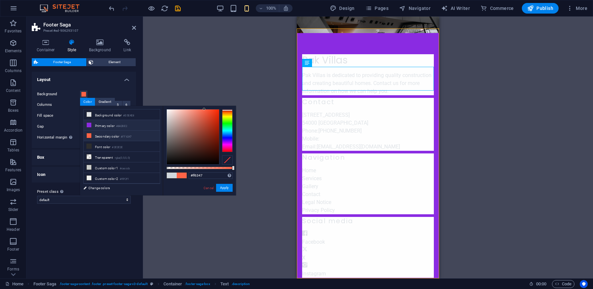
click at [105, 124] on li "Primary color #8A2BE2" at bounding box center [122, 125] width 76 height 11
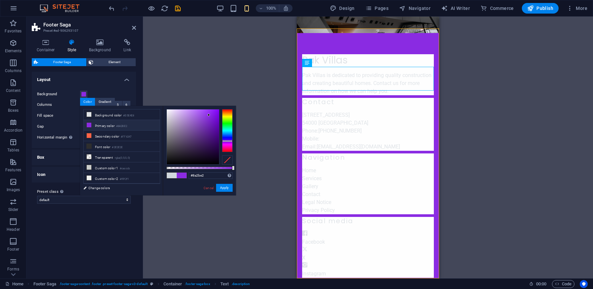
type input "#eae7ec"
click at [167, 113] on div at bounding box center [193, 137] width 52 height 55
click at [223, 186] on button "Apply" at bounding box center [224, 188] width 17 height 8
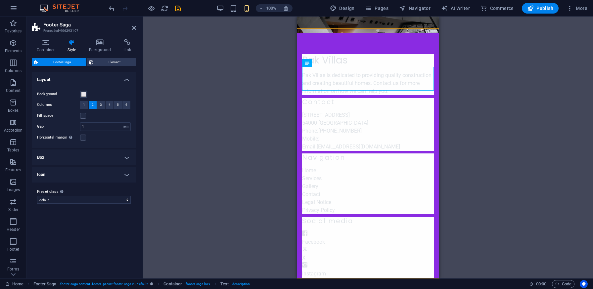
click at [172, 126] on div "Drag here to replace the existing content. Press “Ctrl” if you want to create a…" at bounding box center [368, 148] width 450 height 262
click at [349, 42] on icon at bounding box center [350, 46] width 5 height 8
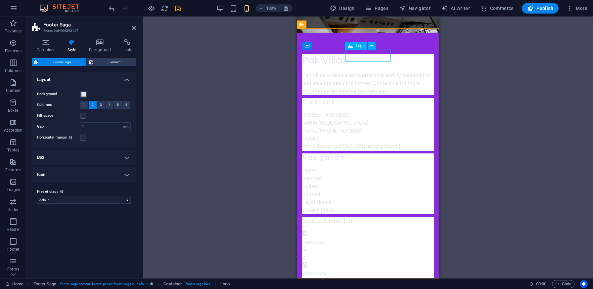
click at [319, 36] on div "Pak Villas Pak Villas is dedicated to providing quality construction and creati…" at bounding box center [368, 166] width 142 height 266
click at [343, 24] on icon at bounding box center [344, 24] width 4 height 7
click at [339, 24] on button at bounding box center [335, 25] width 8 height 8
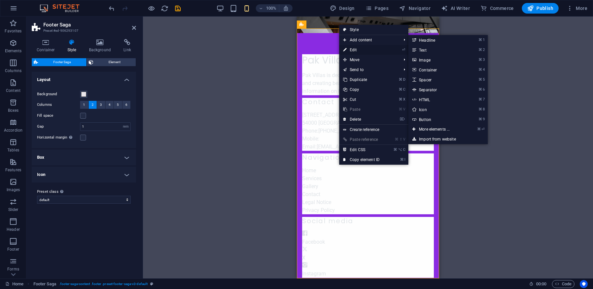
click at [353, 49] on link "⏎ Edit" at bounding box center [361, 50] width 44 height 10
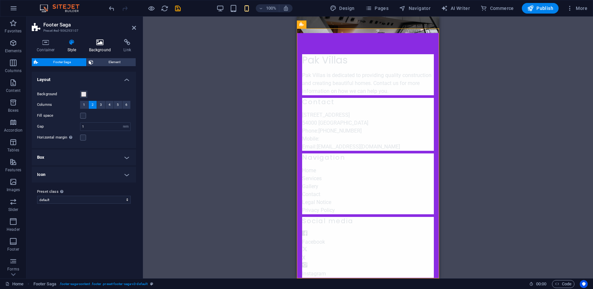
click at [104, 48] on h4 "Background" at bounding box center [101, 46] width 35 height 14
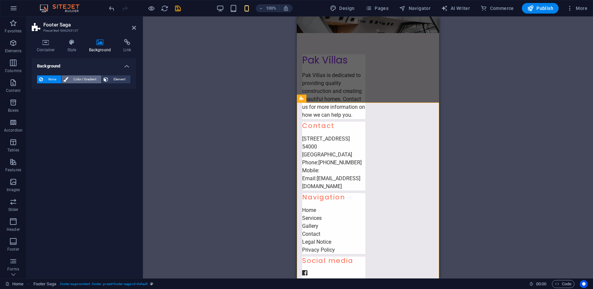
click at [69, 77] on button "Color / Gradient" at bounding box center [82, 79] width 40 height 8
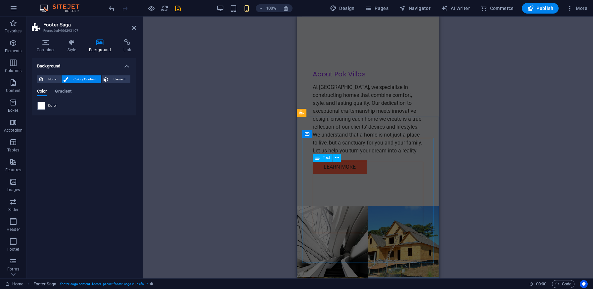
scroll to position [0, 0]
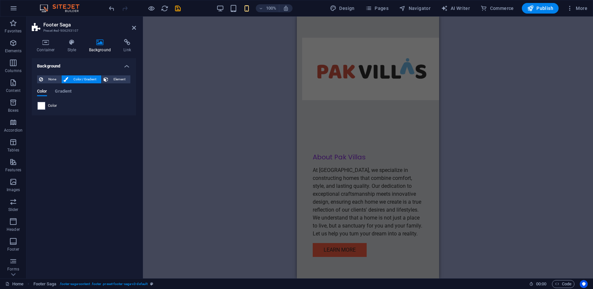
click at [514, 97] on div "Drag here to replace the existing content. Press “Ctrl” if you want to create a…" at bounding box center [368, 148] width 450 height 262
click at [538, 10] on span "Publish" at bounding box center [540, 8] width 26 height 7
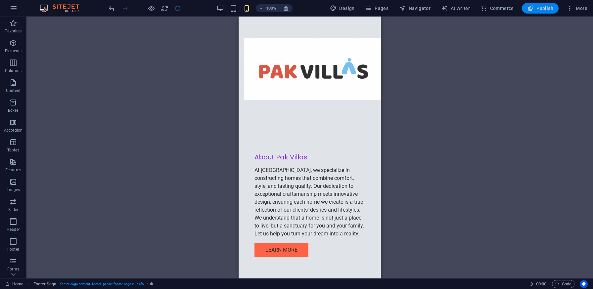
scroll to position [466, 0]
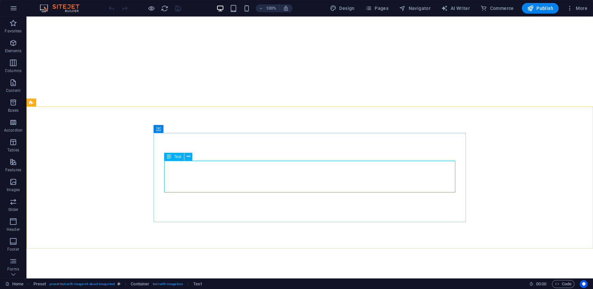
click at [178, 157] on span "Text" at bounding box center [177, 157] width 7 height 4
click at [189, 157] on icon at bounding box center [189, 156] width 4 height 7
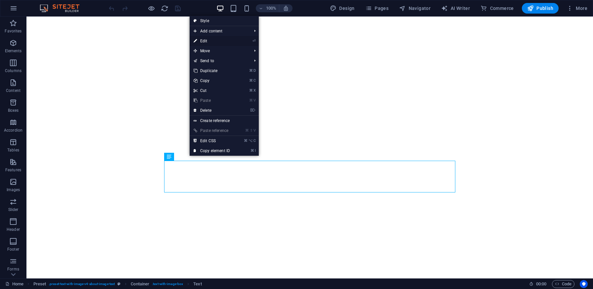
click at [207, 41] on link "⏎ Edit" at bounding box center [212, 41] width 44 height 10
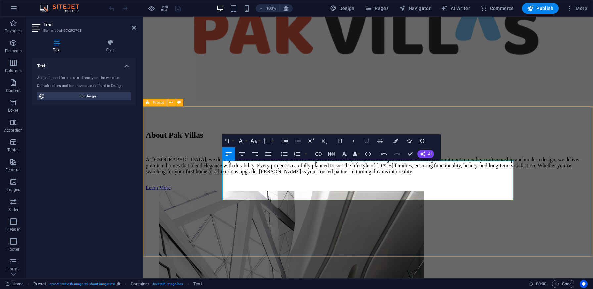
scroll to position [2962, 1]
click at [549, 139] on div "About Pak Villas At [GEOGRAPHIC_DATA], we don’t just build houses—we create hom…" at bounding box center [368, 161] width 445 height 61
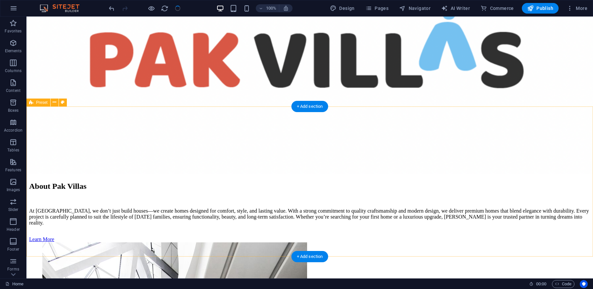
click at [212, 182] on div "About Pak Villas At [GEOGRAPHIC_DATA], we don’t just build houses—we create hom…" at bounding box center [309, 212] width 561 height 61
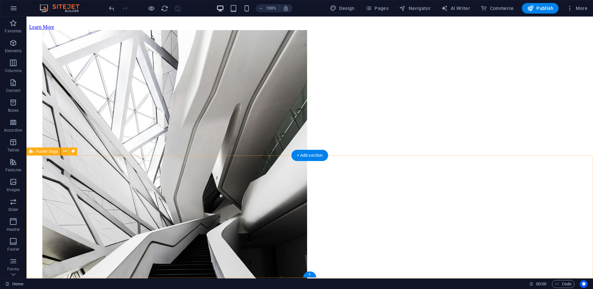
scroll to position [315, 0]
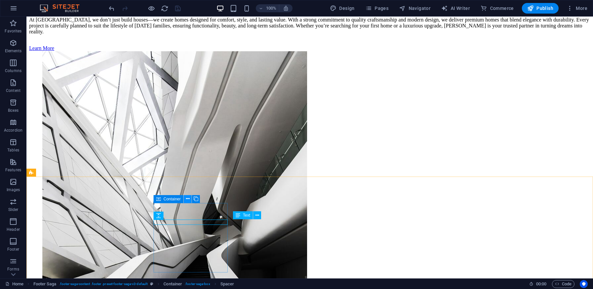
click at [186, 200] on icon at bounding box center [188, 199] width 4 height 7
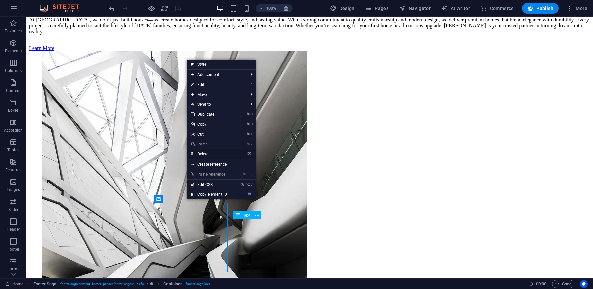
click at [206, 156] on link "⌦ Delete" at bounding box center [209, 154] width 44 height 10
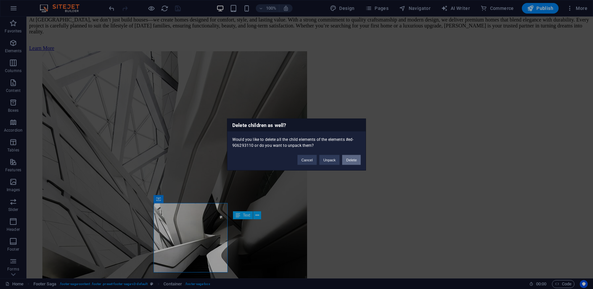
click at [355, 157] on button "Delete" at bounding box center [351, 160] width 19 height 10
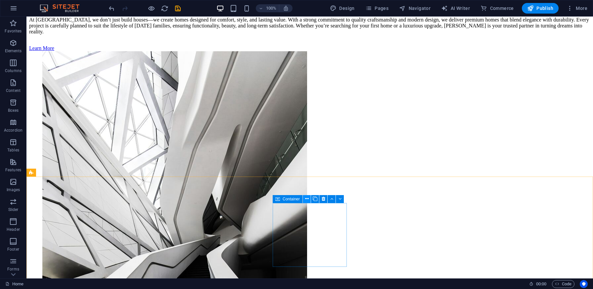
click at [306, 199] on icon at bounding box center [307, 199] width 4 height 7
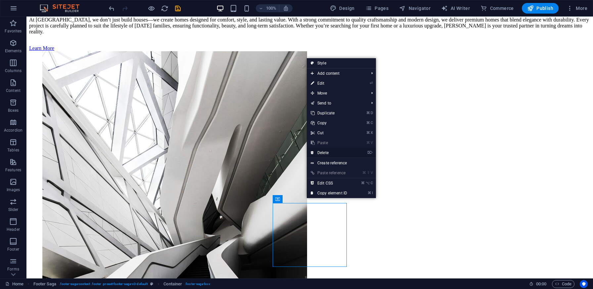
click at [325, 153] on link "⌦ Delete" at bounding box center [329, 153] width 44 height 10
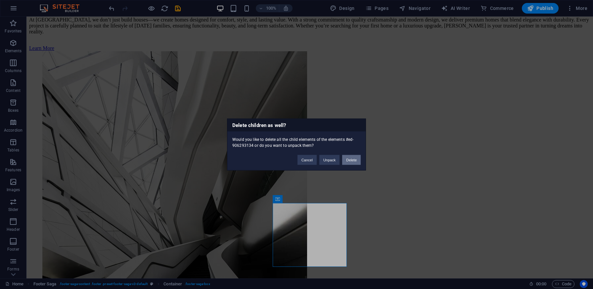
click at [349, 159] on button "Delete" at bounding box center [351, 160] width 19 height 10
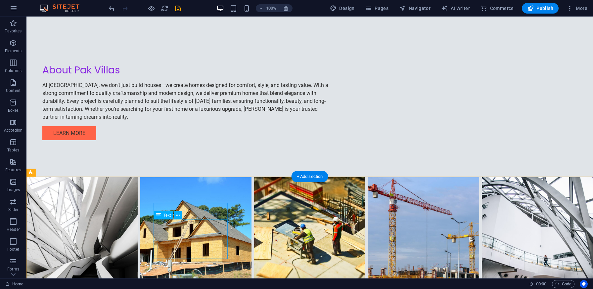
click at [176, 214] on icon at bounding box center [178, 215] width 4 height 7
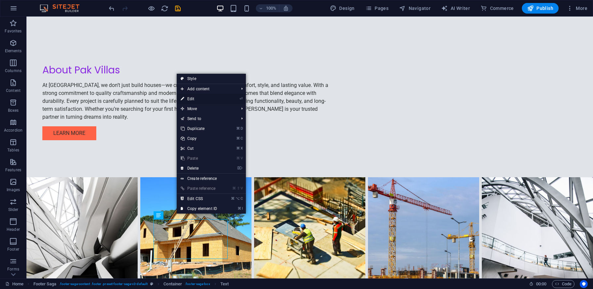
click at [196, 95] on link "⏎ Edit" at bounding box center [199, 99] width 44 height 10
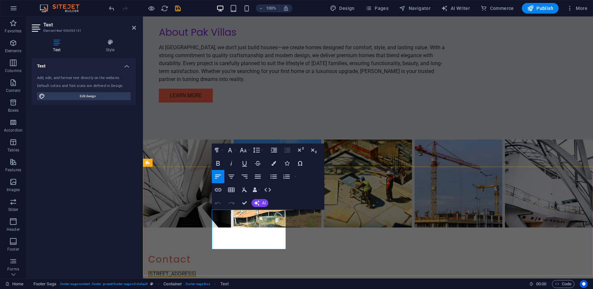
click at [222, 270] on p "[STREET_ADDRESS]" at bounding box center [185, 274] width 74 height 8
click at [222, 278] on p "54000 [GEOGRAPHIC_DATA]" at bounding box center [185, 282] width 74 height 8
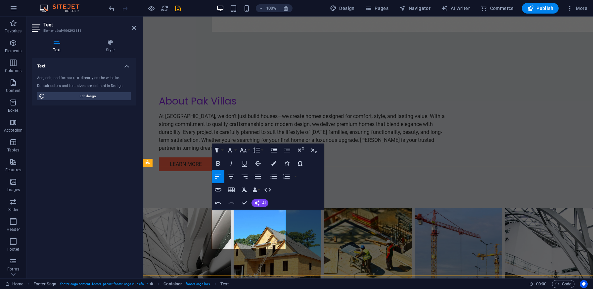
select select "footer"
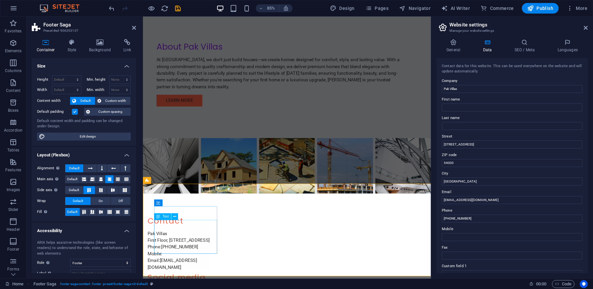
click at [194, 285] on span "[PHONE_NUMBER]" at bounding box center [185, 288] width 43 height 6
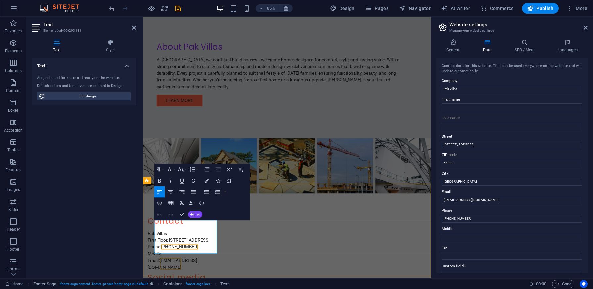
click at [194, 285] on span "[PHONE_NUMBER]" at bounding box center [185, 288] width 43 height 6
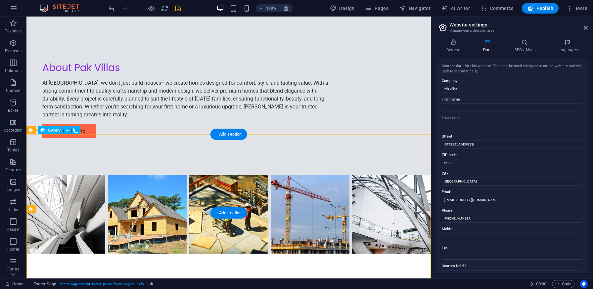
scroll to position [269, 0]
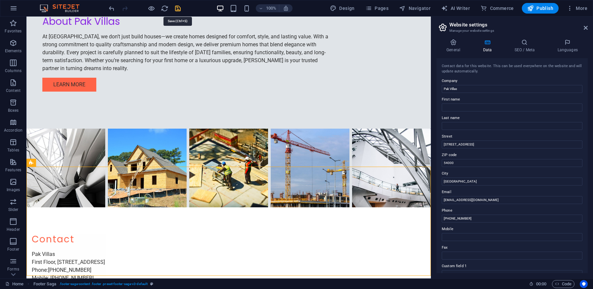
click at [177, 8] on icon "save" at bounding box center [178, 9] width 8 height 8
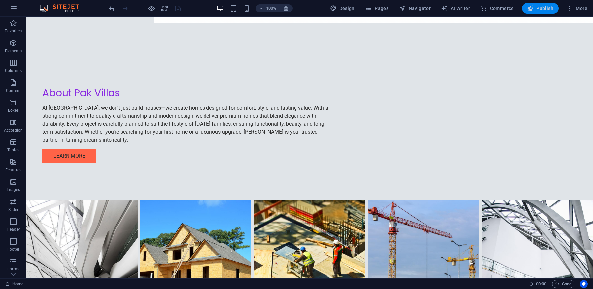
click at [541, 9] on span "Publish" at bounding box center [540, 8] width 26 height 7
